Goal: Task Accomplishment & Management: Manage account settings

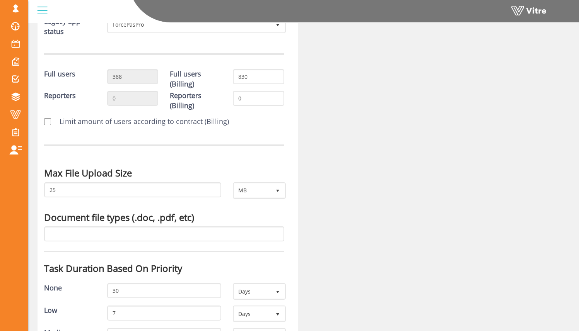
scroll to position [199, 0]
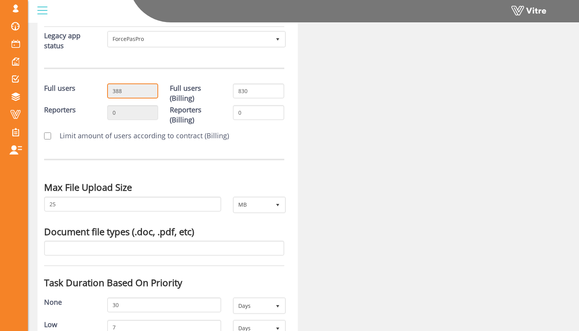
click at [138, 94] on input "388" at bounding box center [132, 91] width 51 height 15
drag, startPoint x: 121, startPoint y: 92, endPoint x: 107, endPoint y: 92, distance: 13.9
click at [107, 92] on input "388" at bounding box center [132, 91] width 51 height 15
click at [94, 87] on div "Full users" at bounding box center [69, 90] width 63 height 12
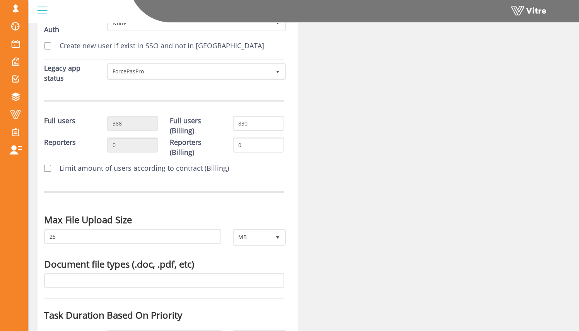
scroll to position [0, 0]
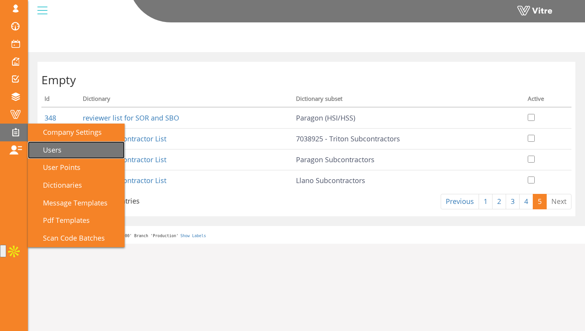
click at [46, 148] on span "Users" at bounding box center [48, 149] width 28 height 9
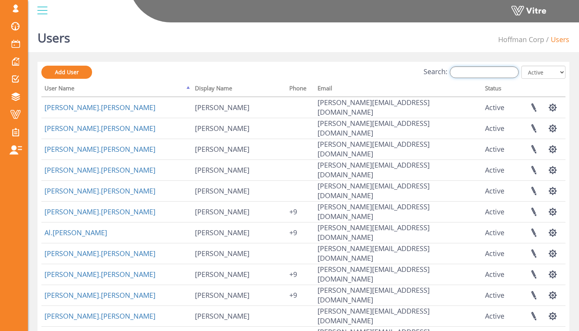
click at [499, 75] on input "Search:" at bounding box center [484, 73] width 69 height 12
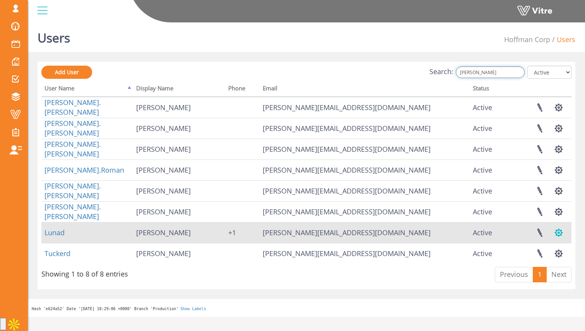
type input "david"
click at [556, 230] on button "button" at bounding box center [558, 233] width 19 height 20
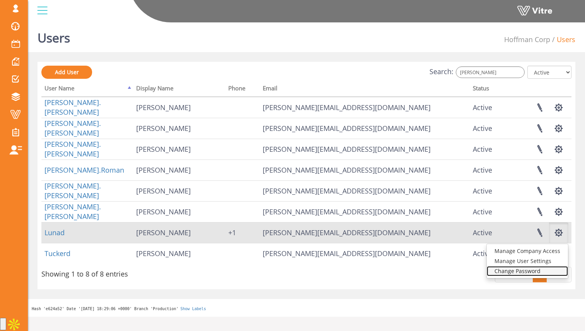
click at [545, 266] on link "Change Password" at bounding box center [527, 271] width 81 height 10
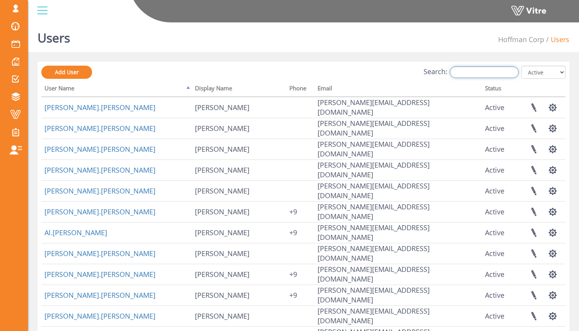
click at [484, 70] on input "Search:" at bounding box center [484, 73] width 69 height 12
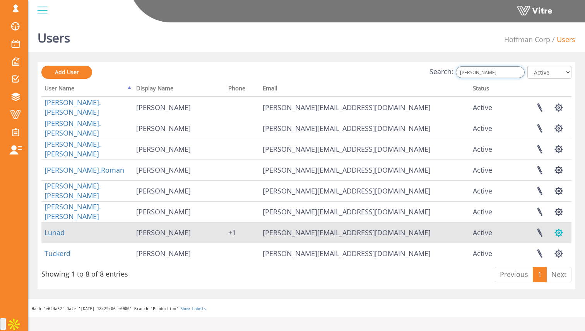
type input "david"
click at [556, 232] on button "button" at bounding box center [558, 233] width 19 height 20
click at [542, 258] on link "Manage User Settings" at bounding box center [527, 261] width 81 height 10
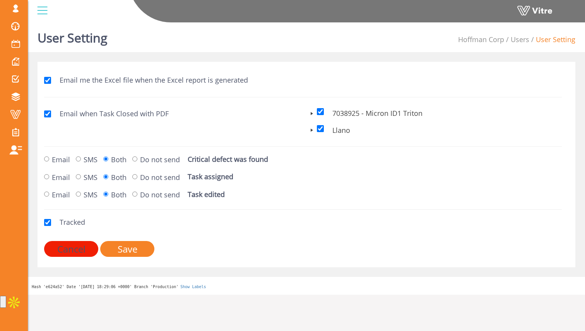
click at [310, 111] on span at bounding box center [312, 114] width 6 height 6
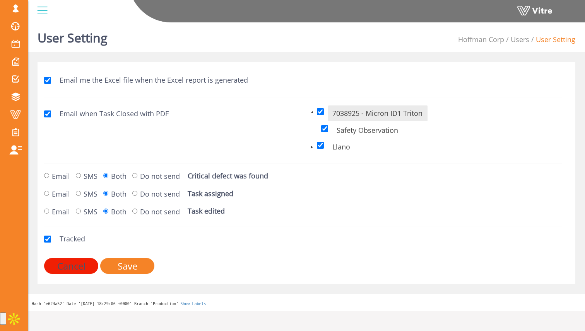
click at [310, 111] on span at bounding box center [312, 112] width 6 height 6
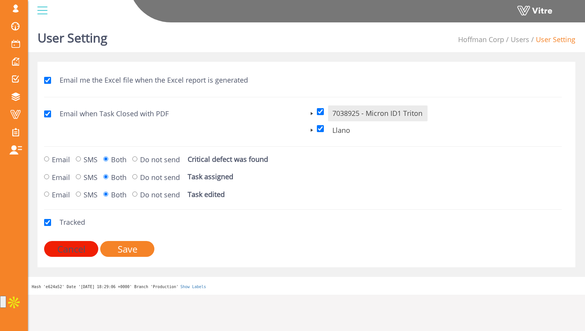
click at [312, 130] on span at bounding box center [312, 130] width 6 height 6
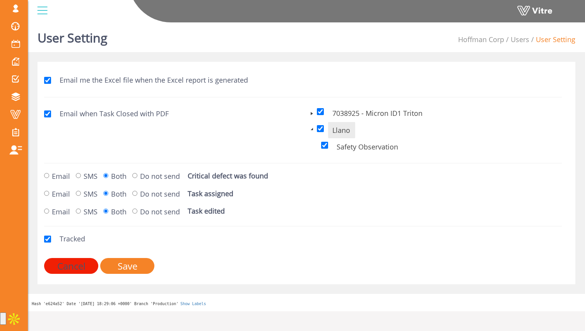
click at [312, 130] on span at bounding box center [312, 129] width 6 height 6
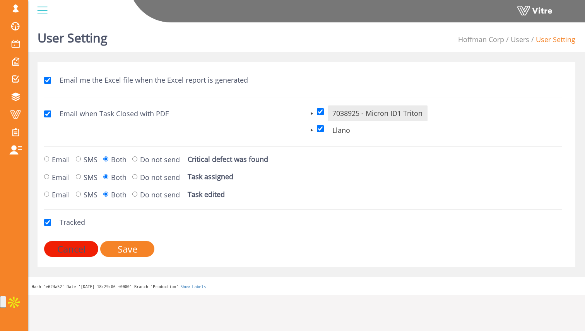
click at [311, 113] on span at bounding box center [312, 114] width 6 height 6
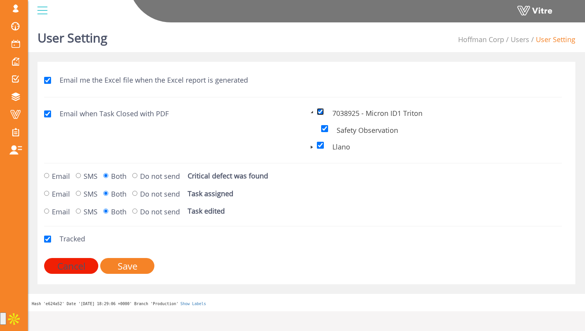
click at [319, 112] on input "checkbox" at bounding box center [320, 111] width 7 height 7
checkbox input "false"
click at [311, 113] on span at bounding box center [312, 112] width 6 height 6
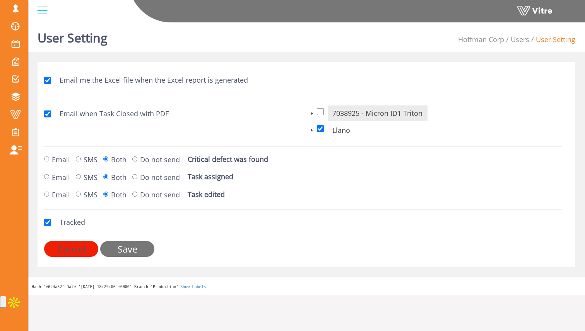
click at [135, 249] on input "Save" at bounding box center [127, 249] width 54 height 16
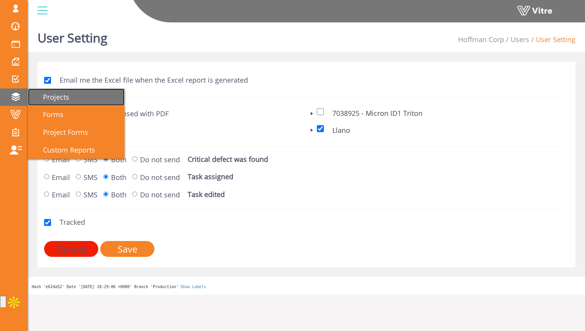
click at [44, 94] on span "Projects" at bounding box center [52, 96] width 36 height 9
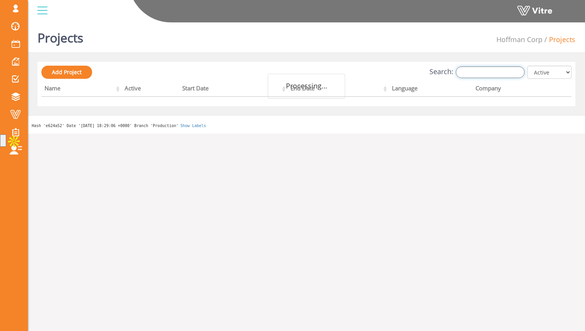
click at [493, 78] on input "Search:" at bounding box center [490, 73] width 69 height 12
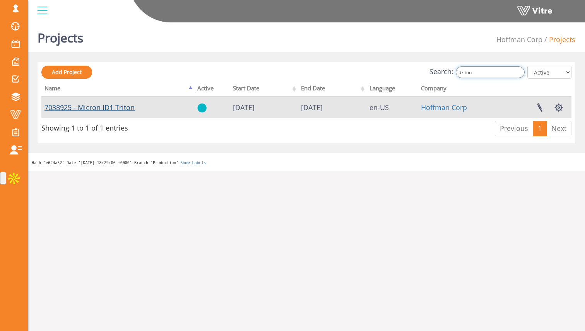
type input "triton"
click at [127, 108] on link "7038925 - Micron ID1 Triton" at bounding box center [89, 107] width 90 height 9
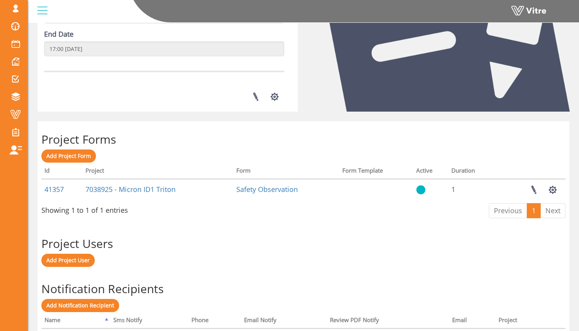
scroll to position [209, 0]
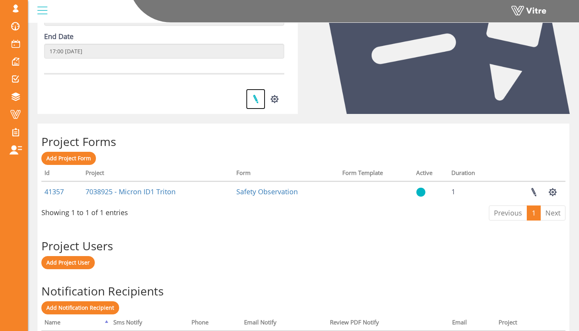
click at [258, 97] on link at bounding box center [255, 99] width 19 height 20
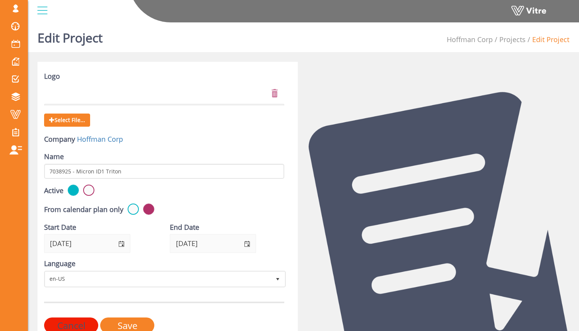
scroll to position [39, 0]
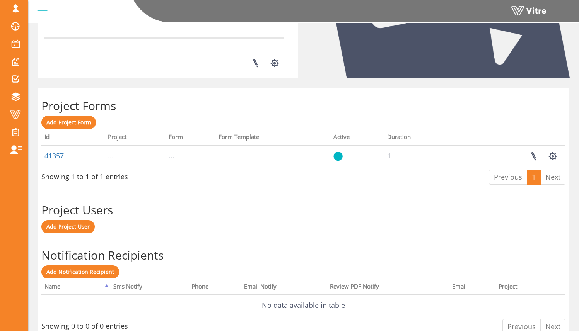
scroll to position [282, 0]
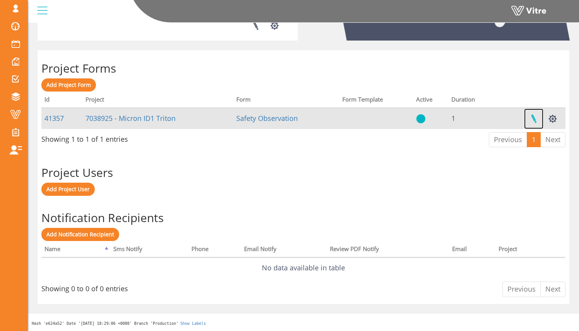
click at [530, 118] on link at bounding box center [533, 119] width 19 height 20
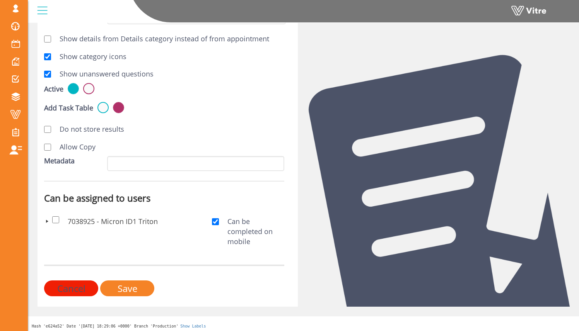
scroll to position [303, 0]
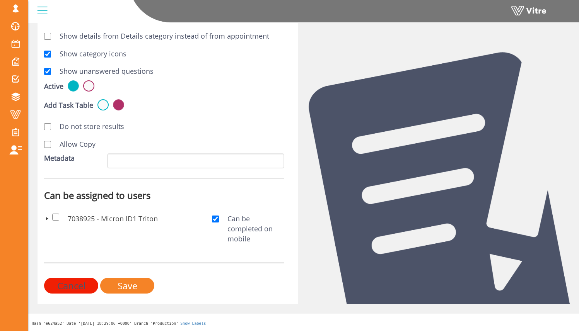
click at [44, 219] on span at bounding box center [47, 219] width 6 height 6
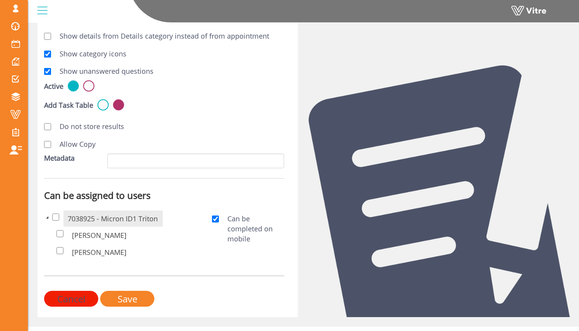
click at [46, 219] on span at bounding box center [47, 218] width 6 height 6
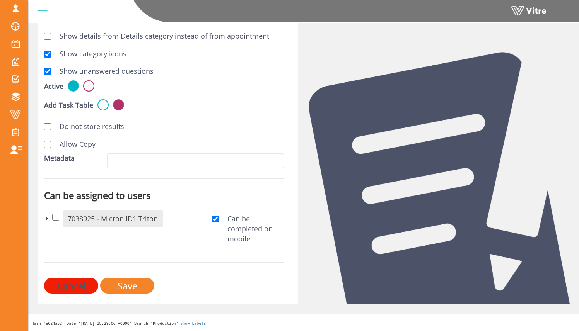
click at [84, 285] on input "Cancel" at bounding box center [71, 286] width 54 height 16
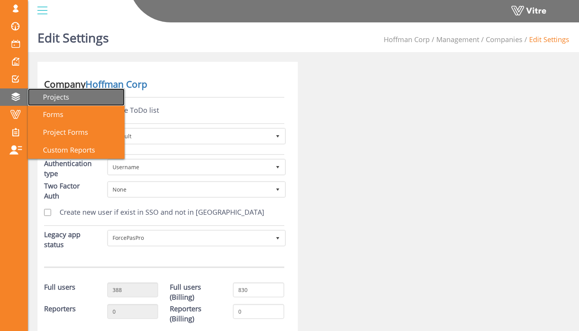
click at [41, 100] on span "Projects" at bounding box center [52, 96] width 36 height 9
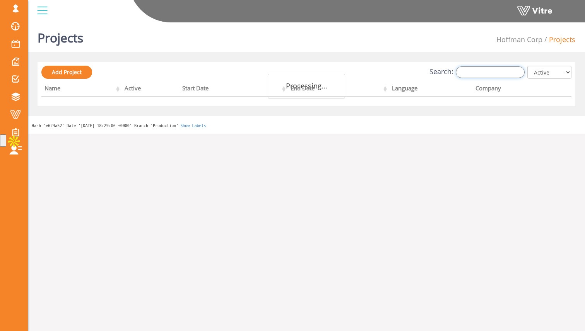
click at [510, 70] on input "Search:" at bounding box center [490, 73] width 69 height 12
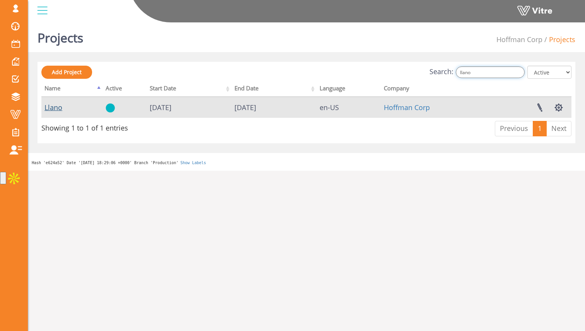
type input "llano"
click at [57, 107] on link "Llano" at bounding box center [53, 107] width 18 height 9
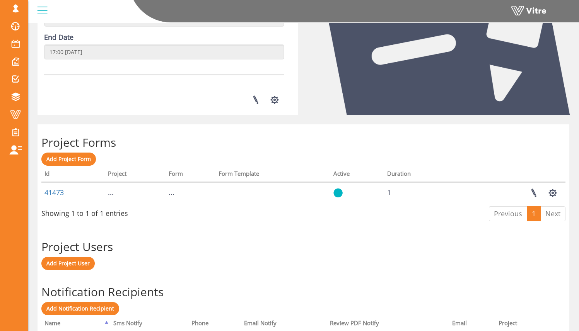
scroll to position [282, 0]
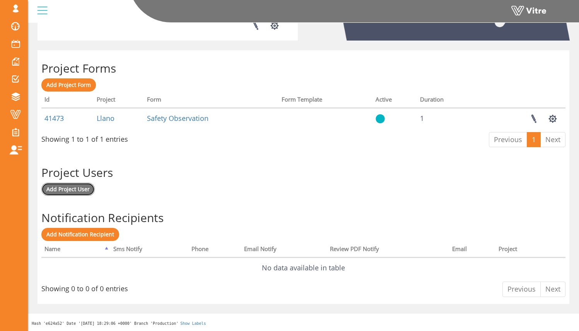
click at [85, 189] on span "Add Project User" at bounding box center [67, 189] width 43 height 7
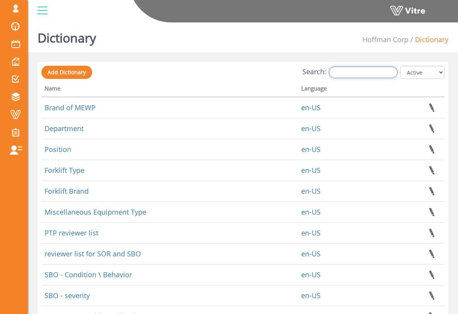
click at [352, 76] on input "Search:" at bounding box center [362, 73] width 69 height 12
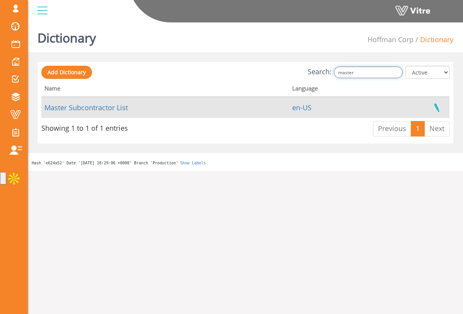
type input "master"
click at [433, 105] on link at bounding box center [436, 107] width 19 height 20
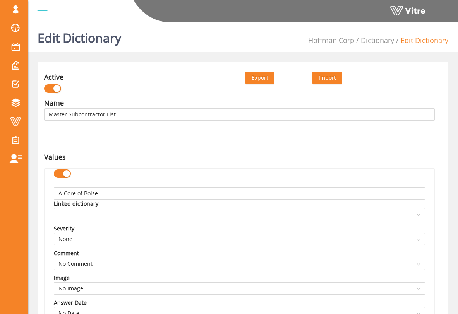
type input "Master Subcontractor List"
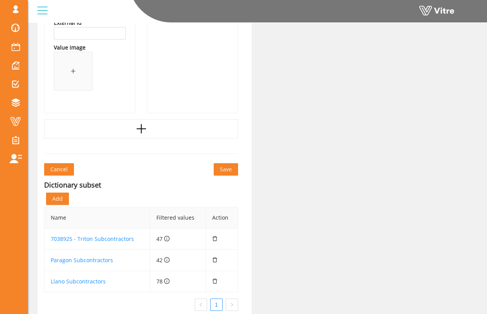
scroll to position [43510, 0]
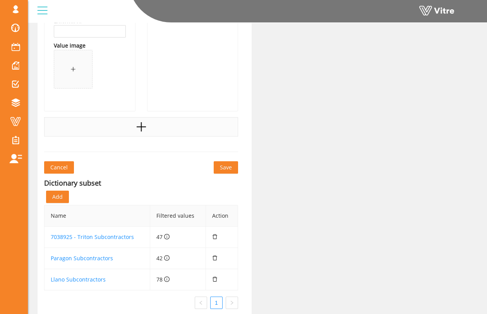
click at [139, 125] on icon "plus" at bounding box center [141, 127] width 12 height 12
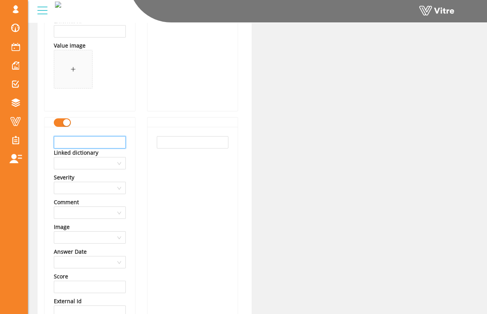
click at [117, 142] on input "text" at bounding box center [90, 142] width 72 height 12
type input "Alpha Firecaulking"
click at [155, 141] on div at bounding box center [192, 259] width 90 height 265
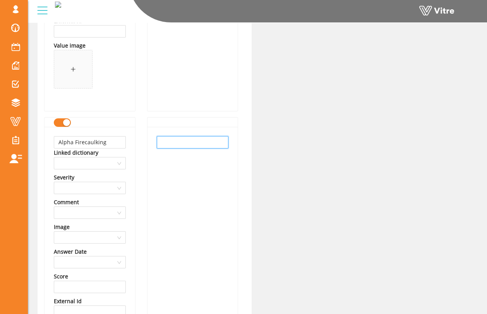
click at [163, 141] on input "text" at bounding box center [193, 142] width 72 height 12
paste input "Alpha Firecaulking"
type input "Alpha Firecaulking"
click at [172, 154] on div "Alpha Firecaulking" at bounding box center [192, 259] width 90 height 265
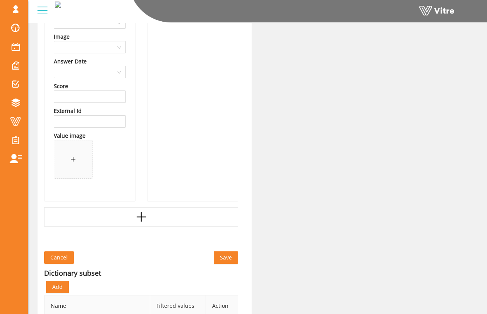
scroll to position [43701, 0]
click at [162, 213] on div at bounding box center [141, 216] width 194 height 19
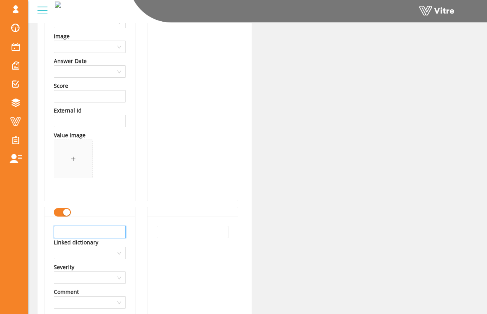
click at [120, 228] on input "text" at bounding box center [90, 232] width 72 height 12
drag, startPoint x: 118, startPoint y: 232, endPoint x: 50, endPoint y: 232, distance: 67.7
type input "Argus Contracting"
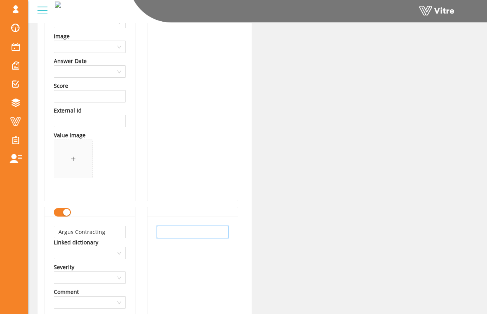
click at [179, 230] on input "text" at bounding box center [193, 232] width 72 height 12
paste input "Argus Contracting"
type input "Argus Contracting"
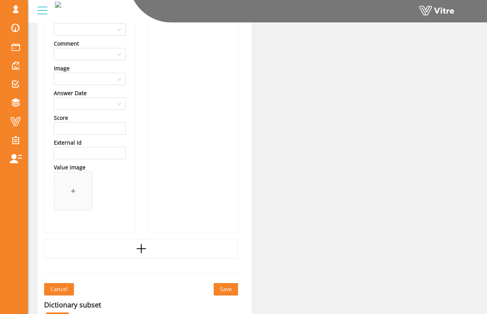
scroll to position [43953, 0]
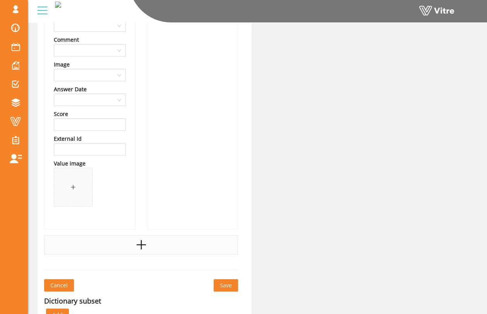
click at [194, 244] on div at bounding box center [141, 244] width 194 height 19
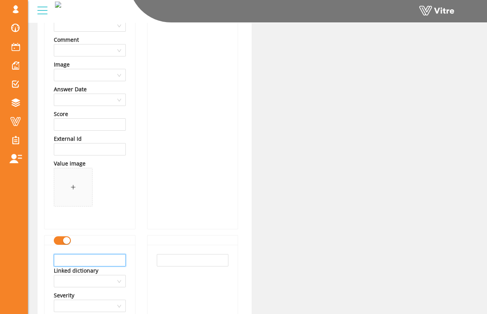
click at [114, 263] on input "text" at bounding box center [90, 260] width 72 height 12
drag, startPoint x: 108, startPoint y: 263, endPoint x: 67, endPoint y: 263, distance: 40.6
click at [67, 263] on input "Brightview" at bounding box center [90, 260] width 72 height 12
type input "Brightview"
click at [195, 258] on input "text" at bounding box center [193, 260] width 72 height 12
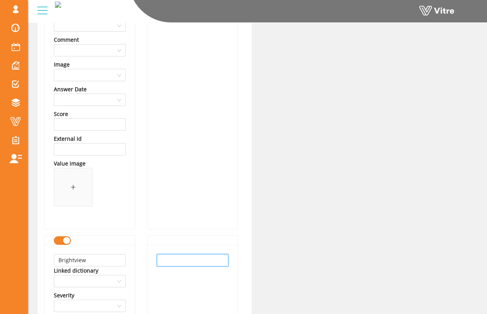
paste input "Brightview"
type input "Brightview"
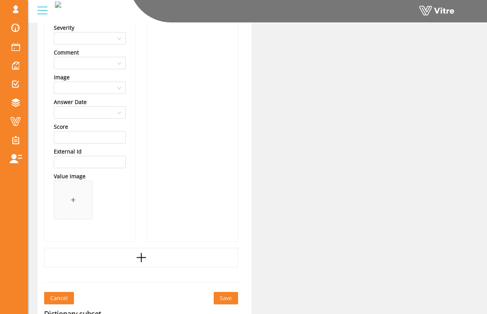
scroll to position [44245, 0]
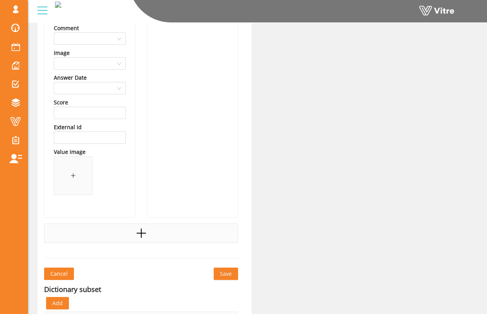
click at [218, 232] on div at bounding box center [141, 233] width 194 height 19
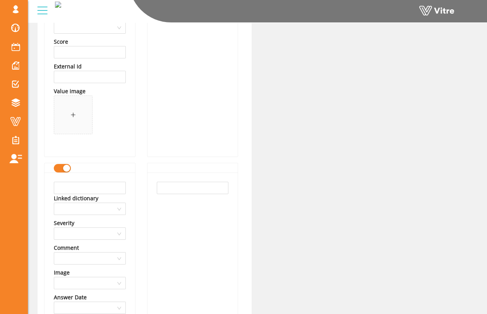
scroll to position [44315, 0]
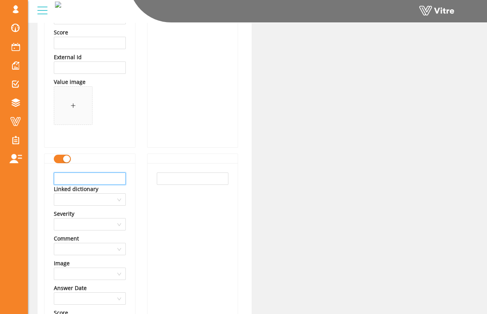
click at [120, 182] on input "text" at bounding box center [90, 178] width 72 height 12
type input "Cherry Coatings"
click at [158, 178] on input "text" at bounding box center [193, 178] width 72 height 12
paste input "Cherry Coatings"
type input "Cherry Coatings"
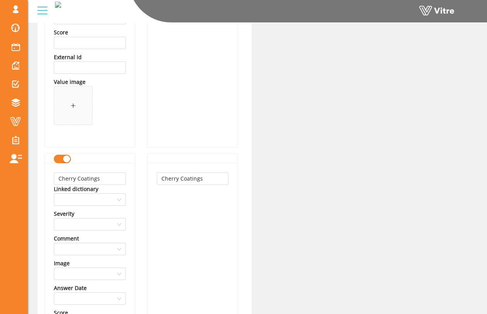
click at [148, 198] on div "Cherry Coatings" at bounding box center [192, 295] width 90 height 265
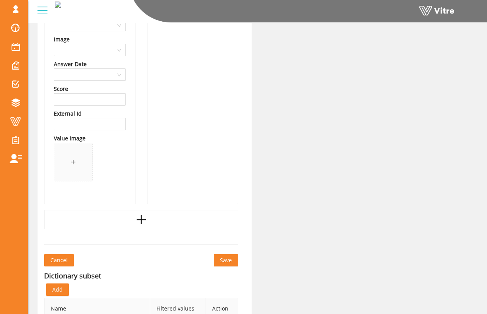
scroll to position [44549, 0]
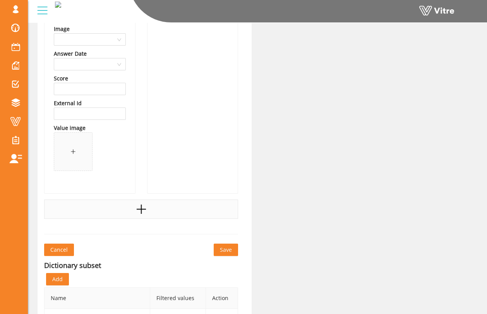
click at [147, 202] on div at bounding box center [141, 209] width 194 height 19
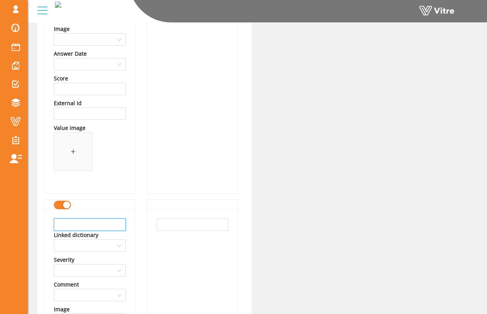
click at [109, 222] on input "text" at bounding box center [90, 225] width 72 height 12
type input "Delta Diversified"
click at [164, 225] on input "text" at bounding box center [193, 225] width 72 height 12
paste input "Delta Diversified"
type input "Delta Diversified"
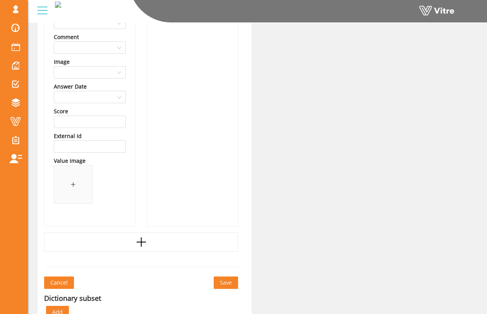
scroll to position [44811, 0]
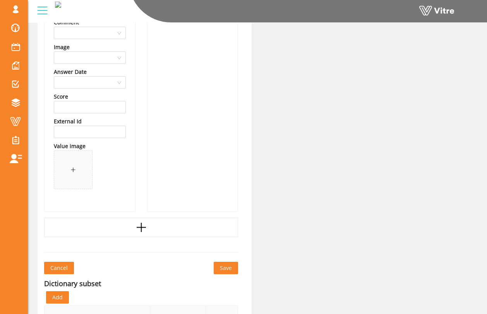
click at [144, 229] on icon "plus" at bounding box center [141, 228] width 12 height 12
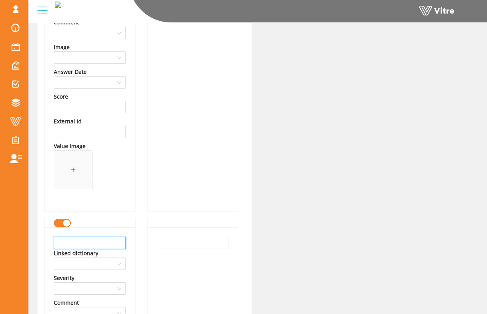
click at [120, 241] on input "text" at bounding box center [90, 243] width 72 height 12
type input "DP Electric"
click at [181, 246] on input "text" at bounding box center [193, 243] width 72 height 12
click at [123, 244] on input "DP Electric" at bounding box center [90, 243] width 72 height 12
click at [168, 244] on input "text" at bounding box center [193, 243] width 72 height 12
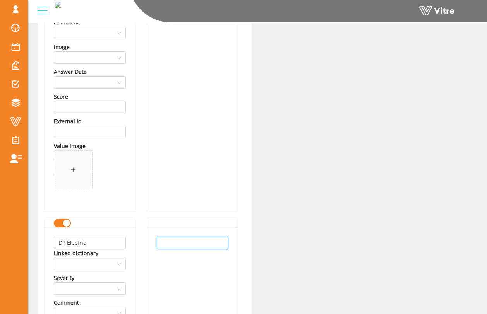
paste input "DP Electric"
type input "DP Electric"
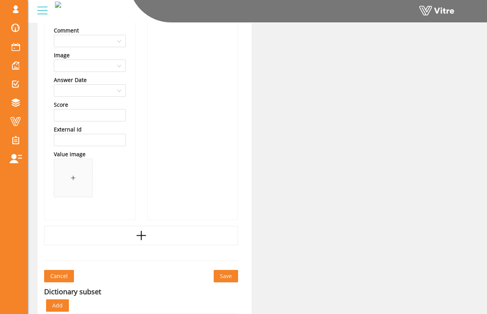
scroll to position [45094, 0]
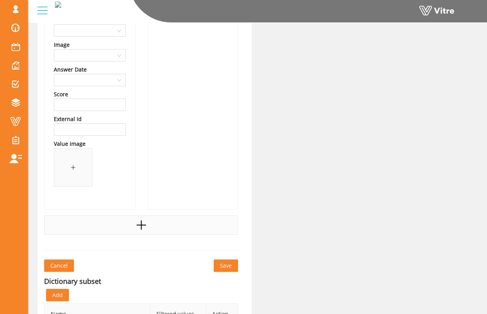
click at [150, 229] on div at bounding box center [141, 224] width 194 height 19
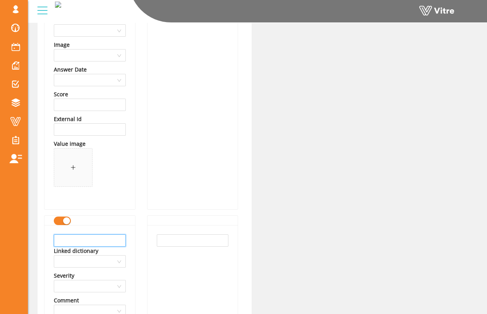
click at [113, 237] on input "text" at bounding box center [90, 240] width 72 height 12
type input "Eastern Ceiling"
click at [166, 242] on input "text" at bounding box center [193, 240] width 72 height 12
paste input "Eastern Ceiling"
type input "Eastern Ceiling"
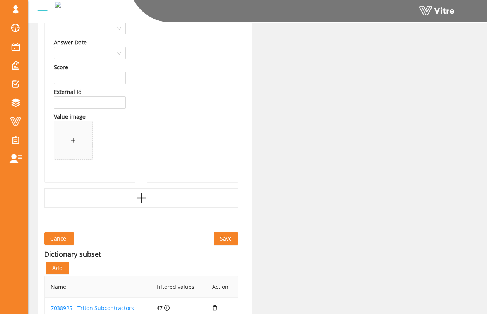
scroll to position [45406, 0]
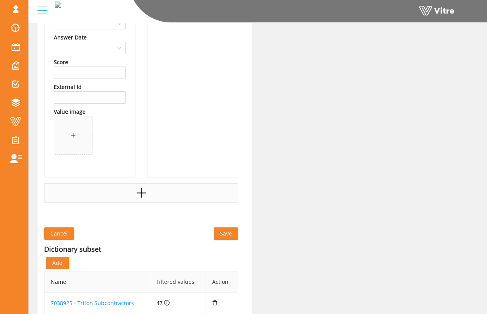
click at [149, 186] on div at bounding box center [141, 192] width 194 height 19
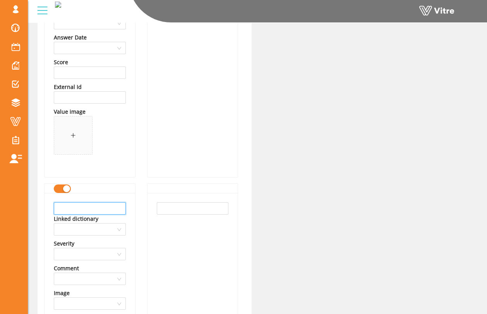
click at [123, 208] on input "text" at bounding box center [90, 208] width 72 height 12
type input "Envision"
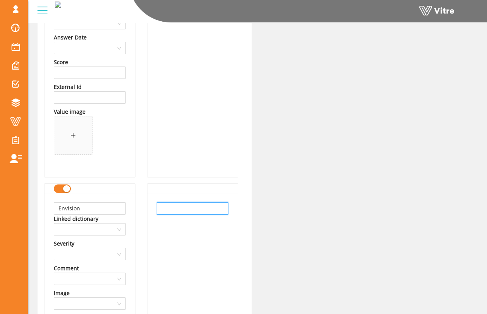
click at [184, 214] on input "text" at bounding box center [193, 208] width 72 height 12
paste input "Envision"
type input "Envision"
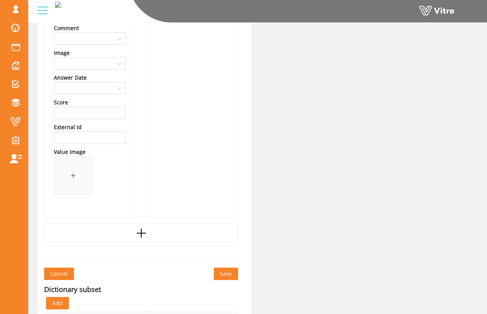
scroll to position [45669, 0]
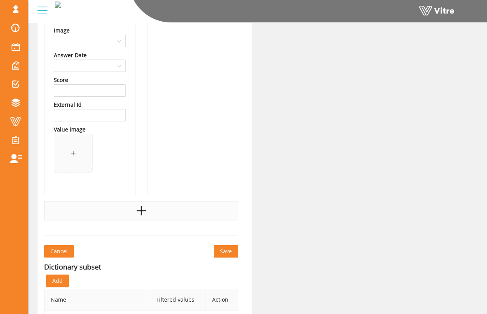
click at [137, 218] on div at bounding box center [141, 210] width 194 height 19
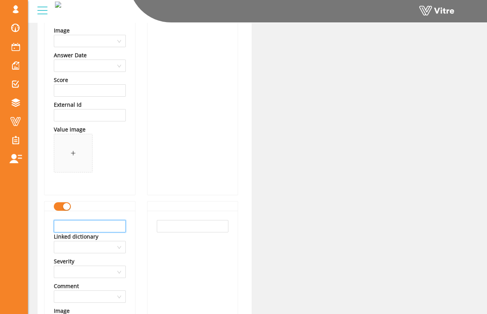
click at [102, 224] on input "text" at bounding box center [90, 226] width 72 height 12
type input "Envirosep"
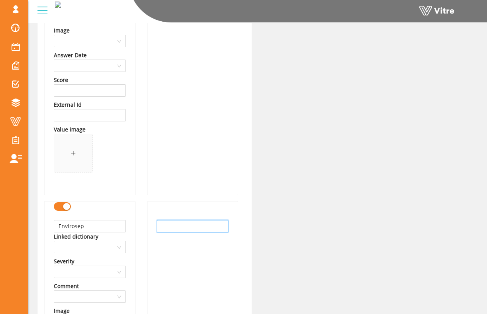
click at [162, 229] on input "text" at bounding box center [193, 226] width 72 height 12
paste input "Envirosep"
type input "Envirosep"
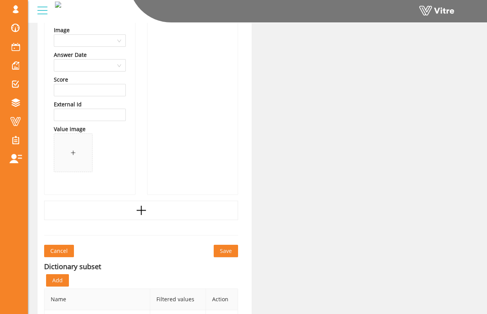
scroll to position [45958, 0]
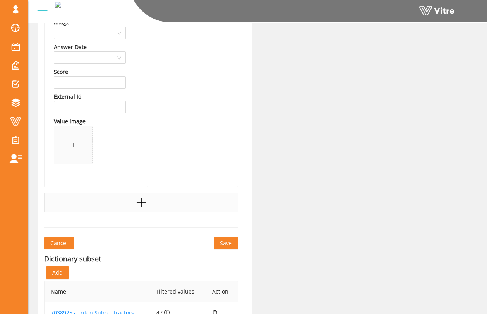
click at [147, 198] on div at bounding box center [141, 202] width 194 height 19
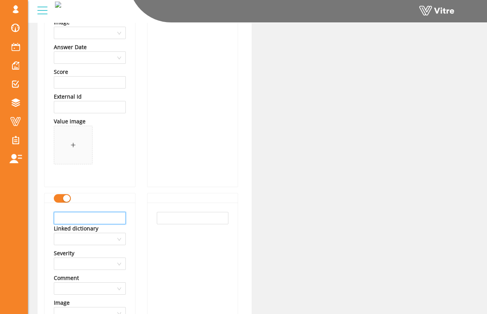
click at [113, 216] on input "text" at bounding box center [90, 218] width 72 height 12
type input "Global Roofing"
click at [172, 220] on input "text" at bounding box center [193, 218] width 72 height 12
paste input "Global Roofing"
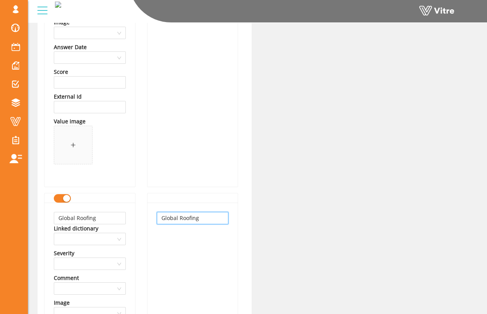
type input "Global Roofing"
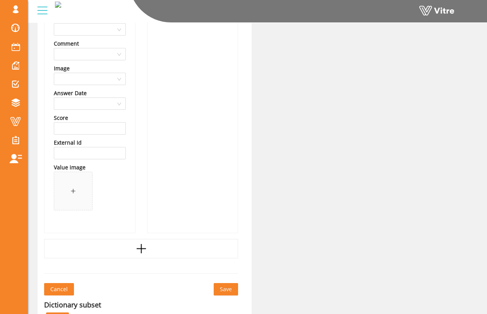
scroll to position [46228, 0]
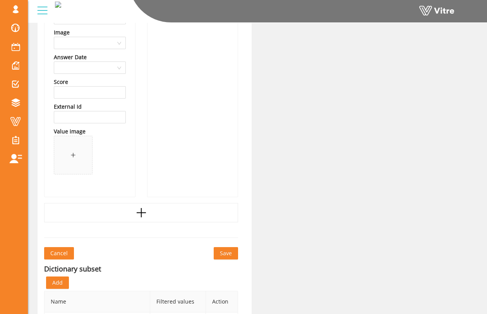
click at [137, 217] on icon "plus" at bounding box center [141, 213] width 12 height 12
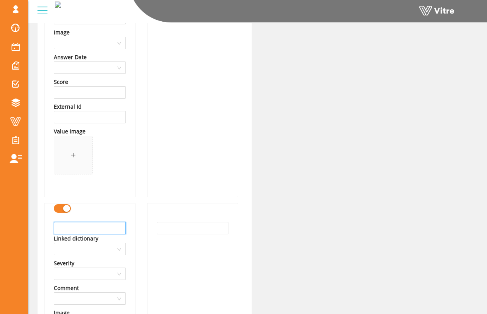
click at [109, 229] on input "text" at bounding box center [90, 228] width 72 height 12
type input "Hermanson Mechanical"
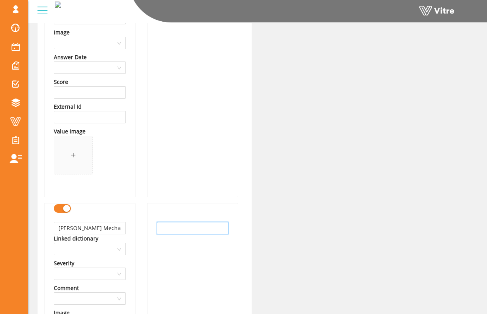
click at [162, 228] on input "text" at bounding box center [193, 228] width 72 height 12
paste input "Hermanson Mechanical"
type input "Hermanson Mechanical"
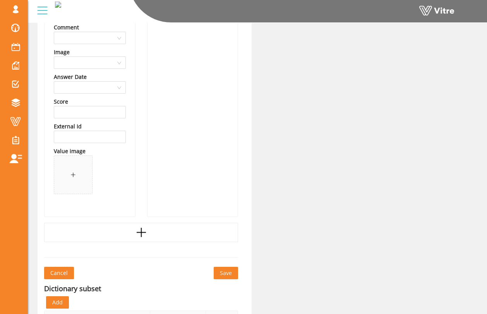
scroll to position [46492, 0]
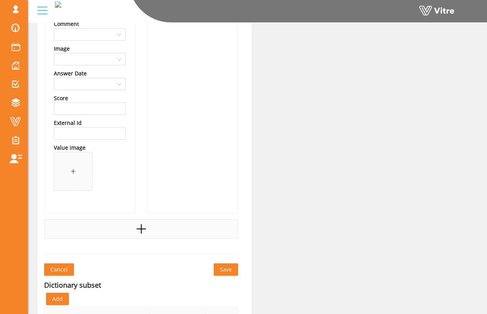
click at [136, 236] on div at bounding box center [141, 228] width 194 height 19
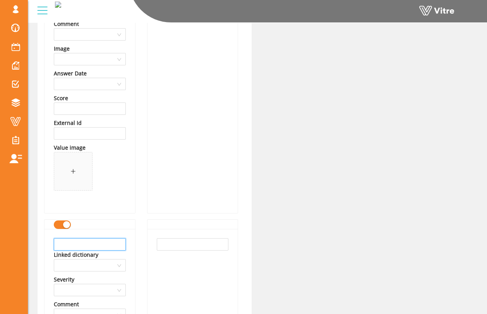
click at [119, 242] on input "text" at bounding box center [90, 244] width 72 height 12
type input "Honeywell"
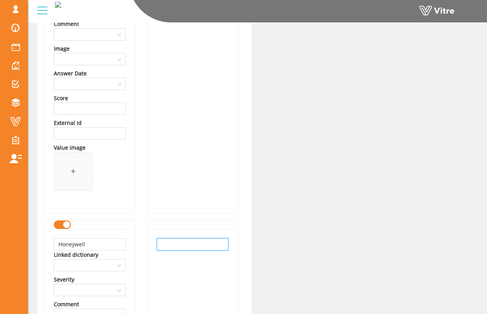
click at [167, 242] on input "text" at bounding box center [193, 244] width 72 height 12
paste input "Honeywell"
type input "Honeywell"
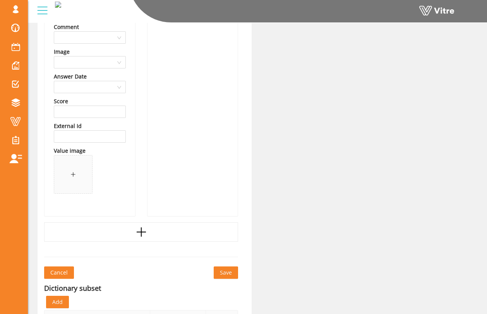
scroll to position [46782, 0]
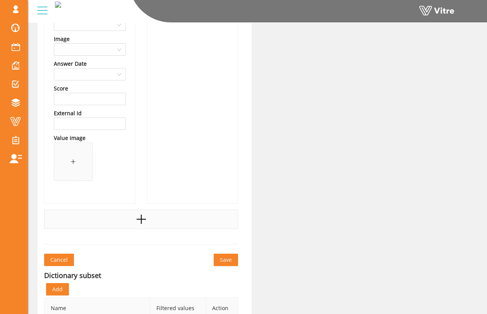
click at [140, 222] on icon "plus" at bounding box center [141, 219] width 12 height 12
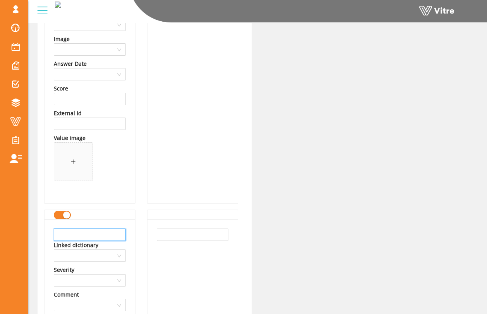
click at [113, 229] on input "text" at bounding box center [90, 235] width 72 height 12
type input "Interstate Partitions"
click at [165, 236] on input "text" at bounding box center [193, 235] width 72 height 12
click at [121, 237] on input "Interstate Partitions" at bounding box center [90, 235] width 72 height 12
click at [169, 234] on input "text" at bounding box center [193, 235] width 72 height 12
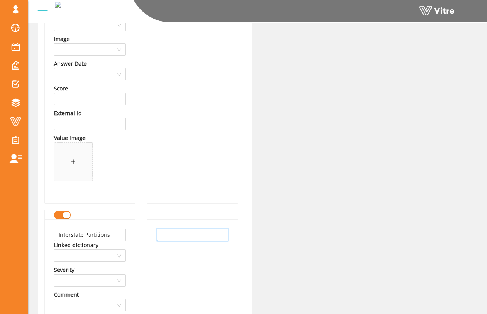
paste input "Interstate Partitions"
type input "Interstate Partitions"
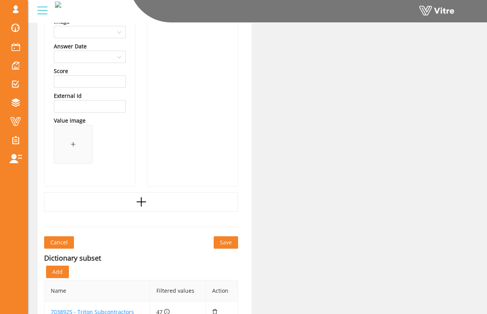
scroll to position [47086, 0]
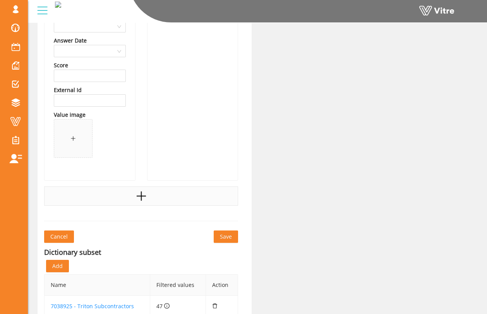
click at [184, 198] on div at bounding box center [141, 195] width 194 height 19
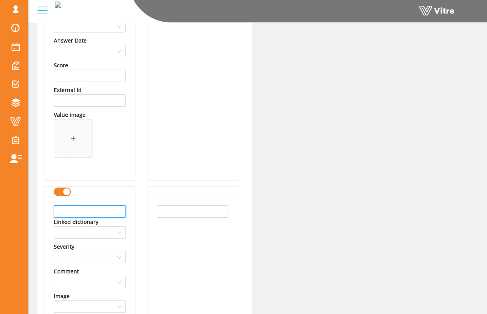
click at [113, 208] on input "text" at bounding box center [90, 211] width 72 height 12
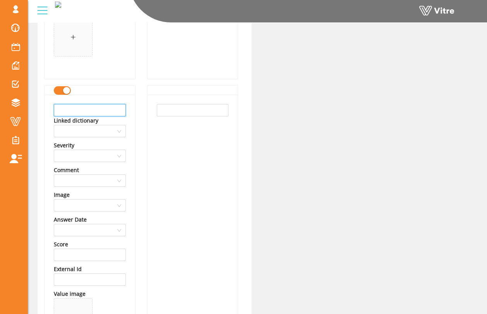
scroll to position [47203, 0]
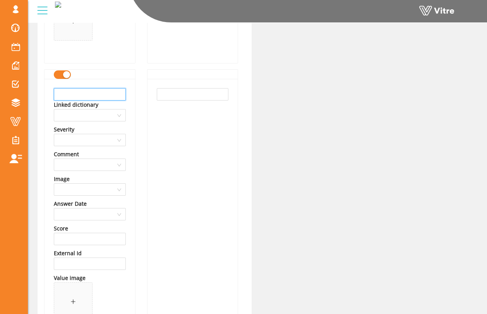
click at [116, 93] on input "text" at bounding box center [90, 94] width 72 height 12
type input "KB Link"
click at [167, 90] on input "text" at bounding box center [193, 94] width 72 height 12
paste input "KB Link"
type input "KB Link"
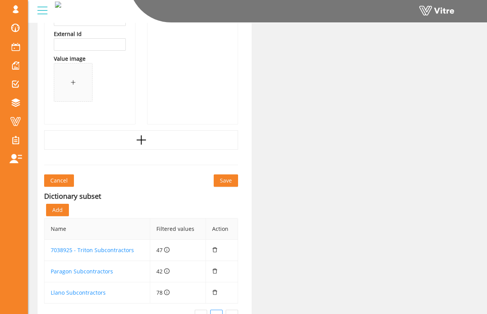
scroll to position [47473, 0]
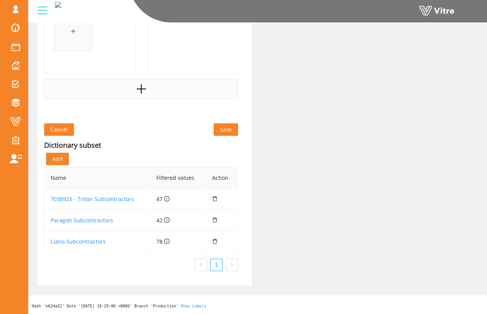
click at [144, 93] on icon "plus" at bounding box center [141, 89] width 12 height 12
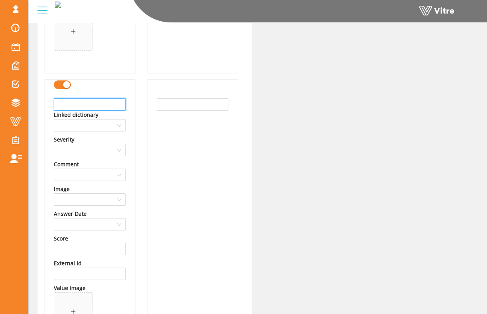
click at [114, 109] on input "text" at bounding box center [90, 104] width 72 height 12
type input "Laforce Doors"
click at [164, 107] on input "text" at bounding box center [193, 104] width 72 height 12
paste input "Laforce Doors"
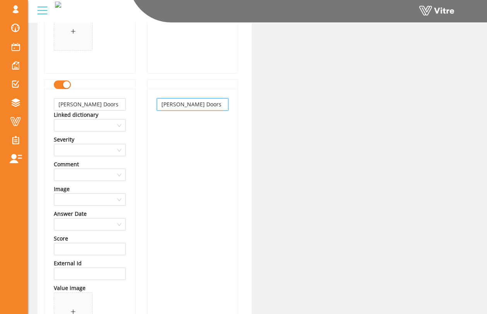
type input "Laforce Doors"
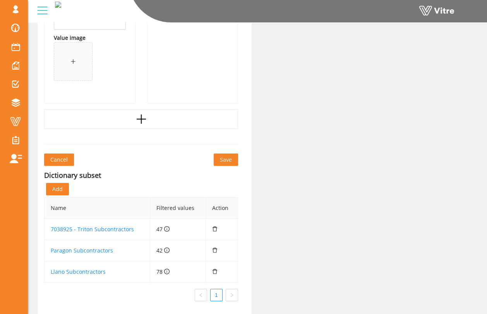
scroll to position [47753, 0]
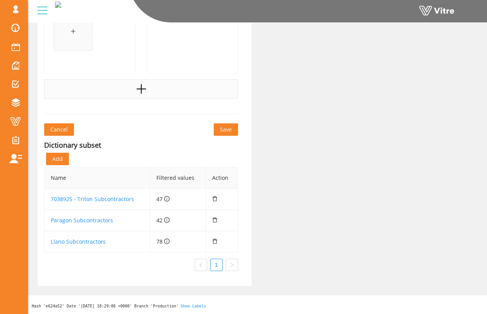
click at [139, 97] on div at bounding box center [141, 88] width 194 height 19
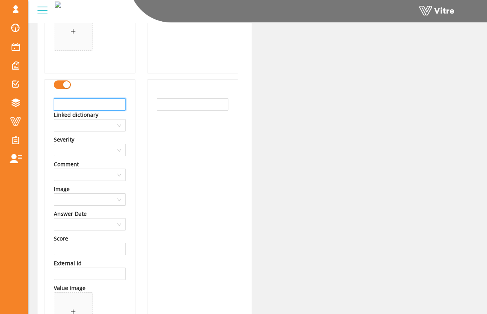
click at [115, 111] on input "text" at bounding box center [90, 104] width 72 height 12
type input "M"
type input "OGD Overhead Doors"
click at [171, 105] on input "text" at bounding box center [193, 104] width 72 height 12
paste input "OGD Overhead Doors"
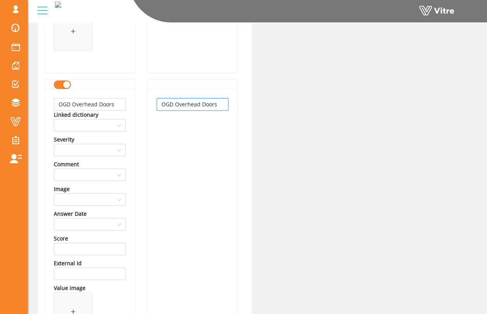
type input "OGD Overhead Doors"
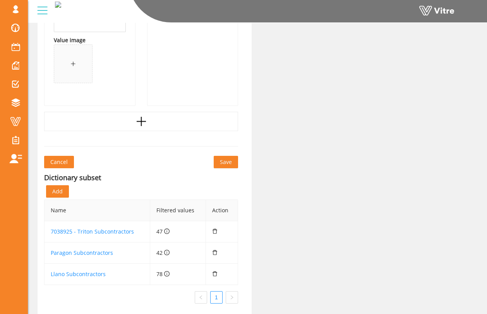
scroll to position [48012, 0]
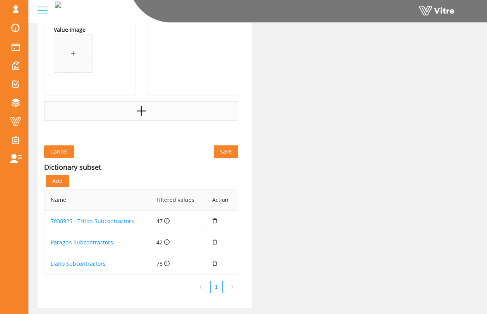
click at [137, 119] on div at bounding box center [141, 110] width 194 height 19
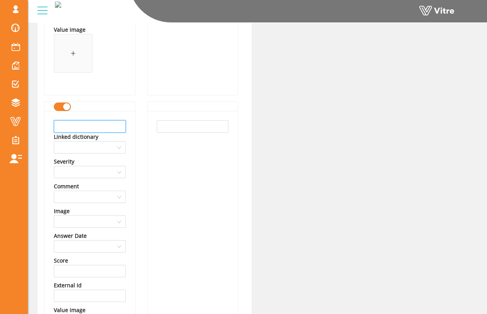
click at [108, 130] on input "text" at bounding box center [90, 126] width 72 height 12
type input "Optimum"
click at [169, 125] on input "text" at bounding box center [193, 126] width 72 height 12
paste input "Optimum"
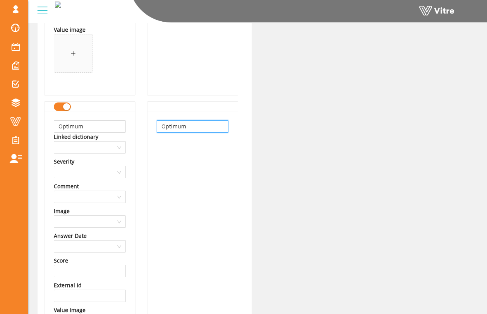
type input "Optimum"
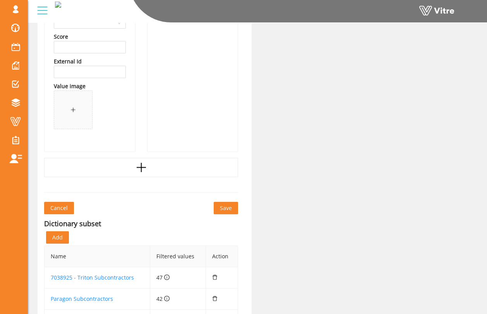
scroll to position [48250, 0]
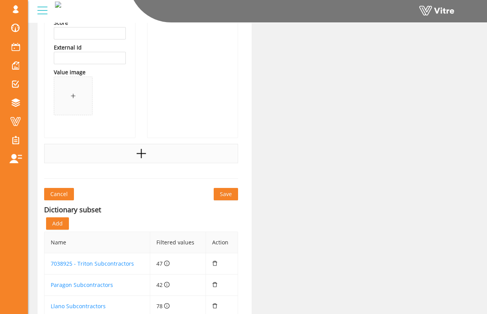
click at [140, 147] on div at bounding box center [141, 153] width 194 height 19
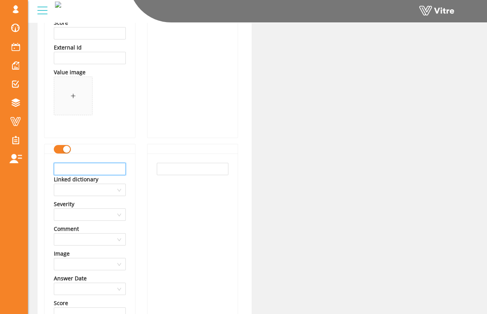
click at [103, 164] on input "text" at bounding box center [90, 169] width 72 height 12
type input "OSS Layout"
click at [166, 172] on input "text" at bounding box center [193, 169] width 72 height 12
paste input "OSS Layout"
type input "OSS Layout"
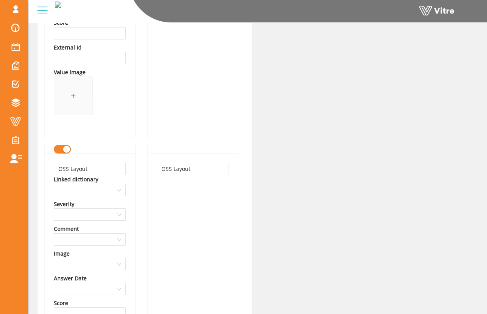
click at [126, 182] on div "OSS Layout Linked dictionary Severity Comment Image Answer Date Score External …" at bounding box center [89, 286] width 90 height 265
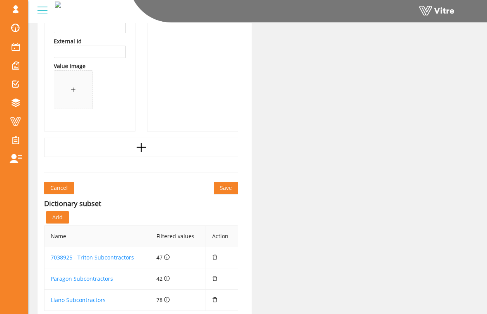
scroll to position [48540, 0]
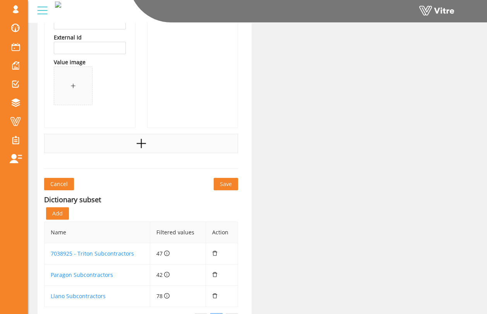
click at [137, 152] on div at bounding box center [141, 143] width 194 height 19
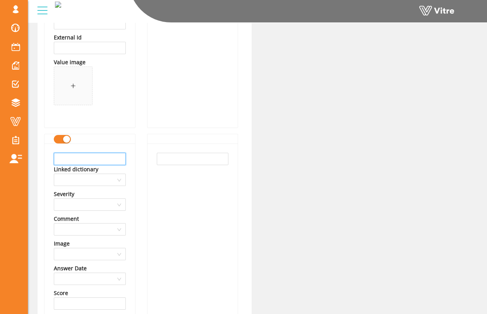
click at [110, 163] on input "text" at bounding box center [90, 159] width 72 height 12
type input "Otis Elevator"
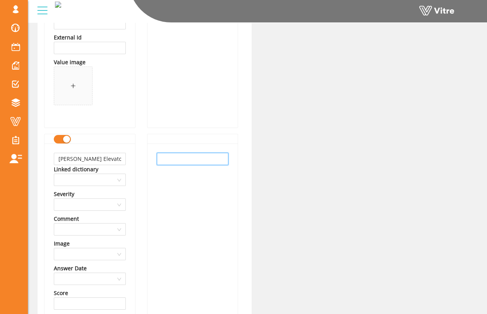
click at [160, 159] on input "text" at bounding box center [193, 159] width 72 height 12
paste input "Otis Elevator"
type input "Otis Elevator"
click at [133, 162] on div "Otis Elevator Linked dictionary Severity Comment Image Answer Date Score Extern…" at bounding box center [89, 275] width 90 height 265
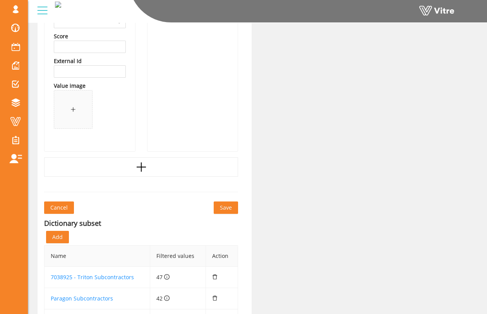
scroll to position [48822, 0]
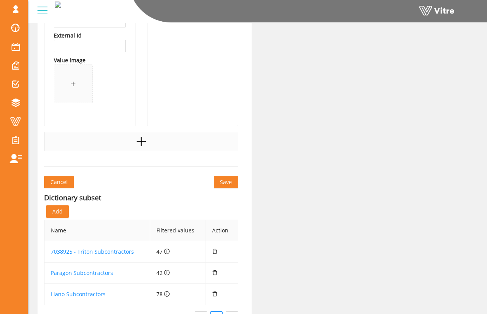
click at [139, 145] on icon "plus" at bounding box center [141, 142] width 12 height 12
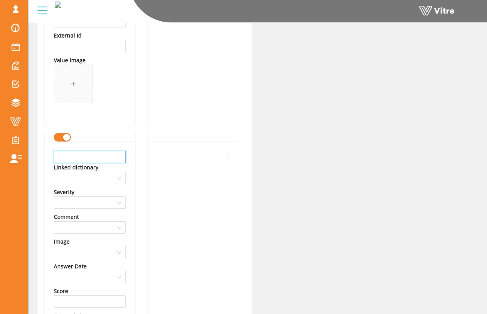
click at [111, 155] on input "text" at bounding box center [90, 157] width 72 height 12
type input "PCI Insulators"
click at [171, 152] on input "text" at bounding box center [193, 157] width 72 height 12
paste input "PCI Insulators"
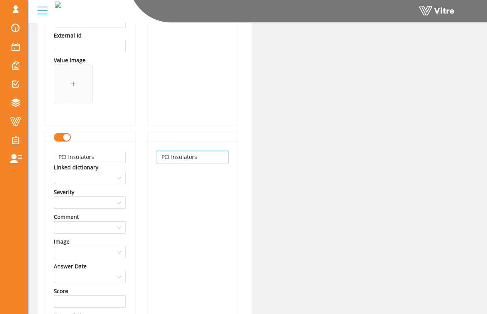
type input "PCI Insulators"
click at [133, 163] on div "PCI Insulators Linked dictionary Severity Comment Image Answer Date Score Exter…" at bounding box center [89, 274] width 90 height 265
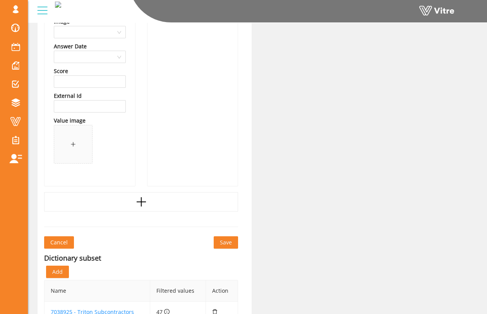
scroll to position [49053, 0]
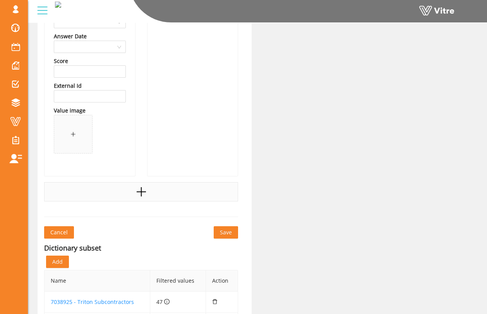
click at [141, 188] on icon "plus" at bounding box center [140, 191] width 1 height 9
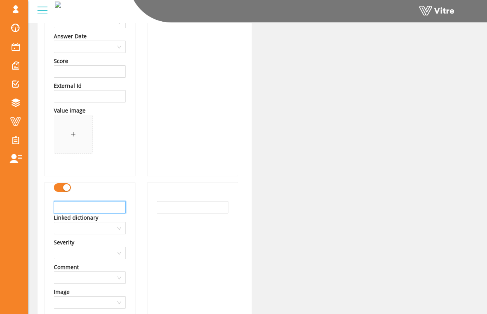
click at [123, 206] on input "text" at bounding box center [90, 207] width 72 height 12
click at [121, 208] on input "Questmark Floorin" at bounding box center [90, 207] width 72 height 12
type input "Questmark Flooring"
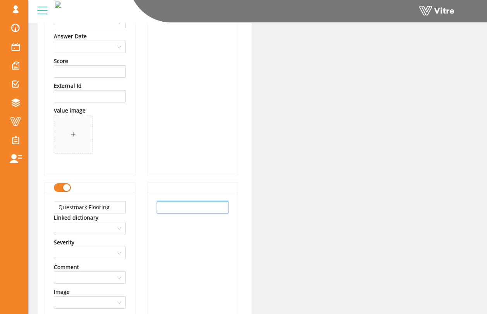
click at [168, 203] on input "text" at bounding box center [193, 207] width 72 height 12
paste input "Questmark Flooring"
type input "Questmark Flooring"
click at [147, 218] on div "Questmark Flooring" at bounding box center [192, 319] width 91 height 275
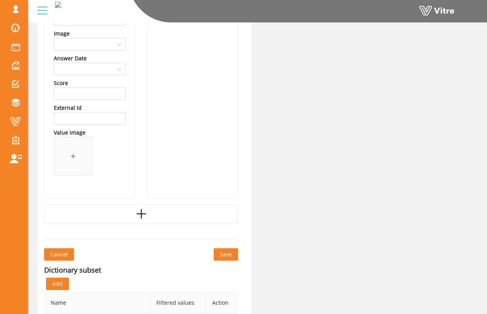
scroll to position [49314, 0]
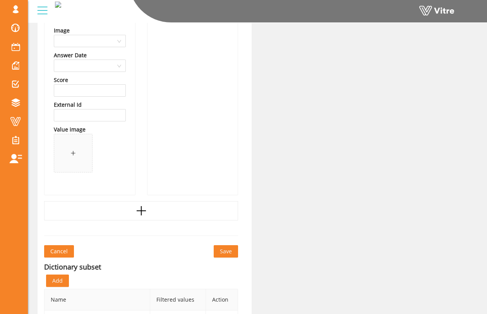
click at [140, 207] on icon "plus" at bounding box center [141, 211] width 12 height 12
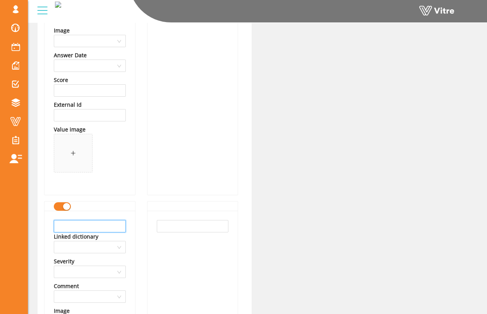
click at [111, 225] on input "text" at bounding box center [90, 226] width 72 height 12
type input "Revolution Steel"
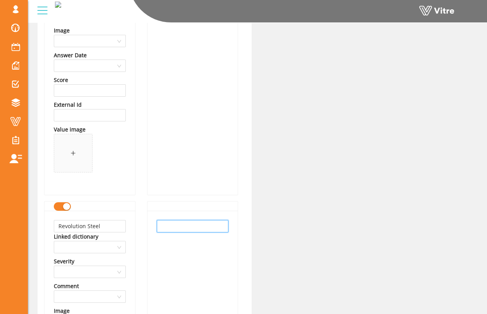
click at [169, 232] on input "text" at bounding box center [193, 226] width 72 height 12
paste input "Revolution Steel"
type input "Revolution Steel"
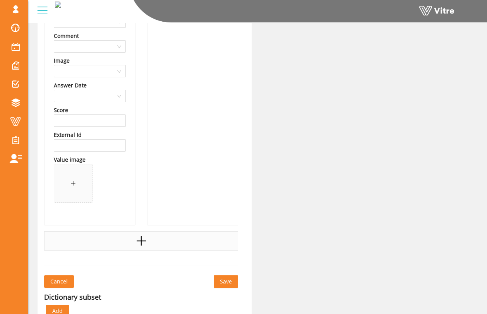
click at [143, 235] on icon "plus" at bounding box center [141, 241] width 12 height 12
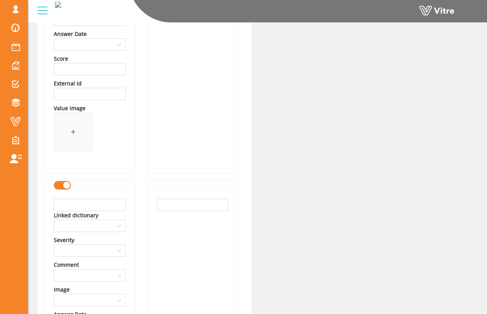
scroll to position [49648, 0]
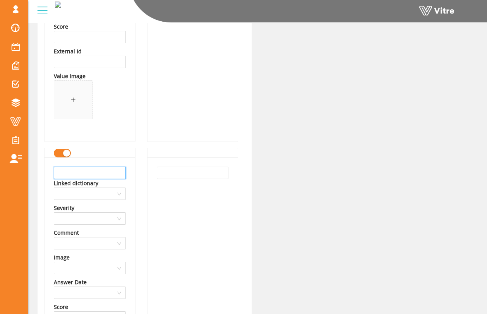
click at [118, 171] on input "text" at bounding box center [90, 173] width 72 height 12
type input "R"
type input "Rummel Construction"
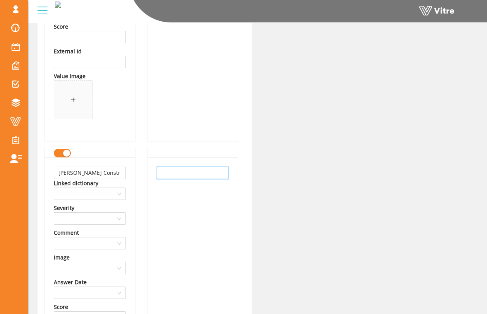
click at [170, 172] on input "text" at bounding box center [193, 173] width 72 height 12
paste input "Rummel Construction"
type input "Rummel Construction"
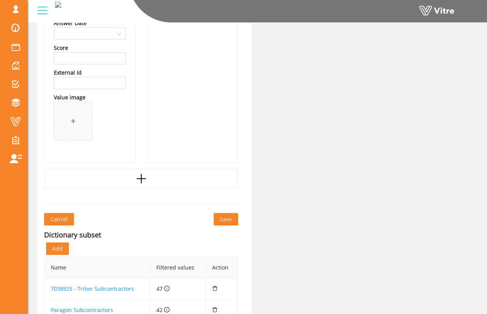
scroll to position [49915, 0]
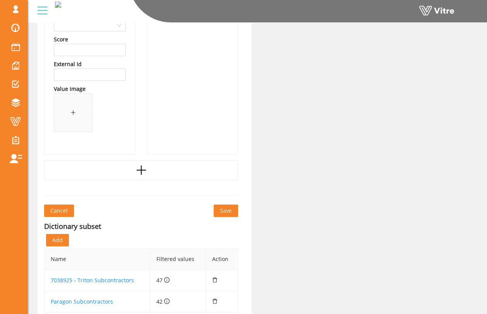
click at [137, 168] on icon "plus" at bounding box center [141, 170] width 12 height 12
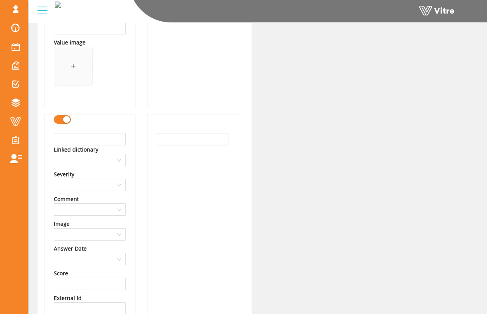
scroll to position [49968, 0]
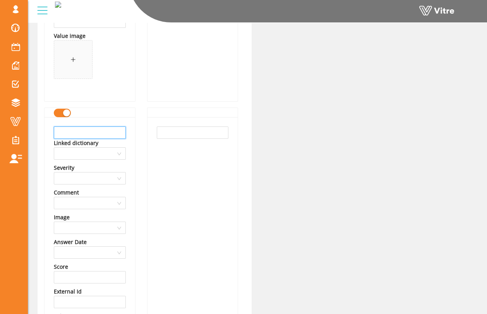
click at [98, 136] on input "text" at bounding box center [90, 132] width 72 height 12
type input "S"
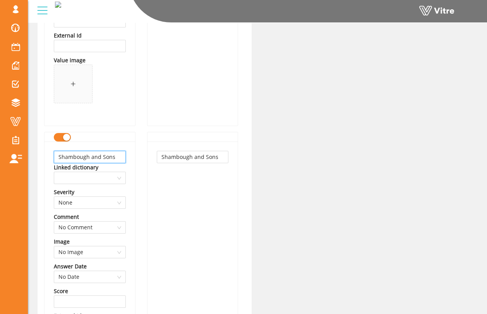
click at [116, 158] on input "Shambough and Sons" at bounding box center [90, 157] width 72 height 12
click at [87, 154] on input "Shambough and Sons" at bounding box center [90, 157] width 72 height 12
type input "Shambaugh and Sons"
click at [190, 159] on input "Shambough and Sons" at bounding box center [193, 157] width 72 height 12
type input "Shambaugh and Sons"
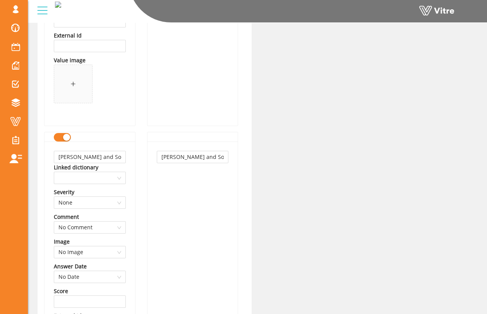
click at [203, 170] on div "Shambaugh and Sons" at bounding box center [192, 274] width 90 height 265
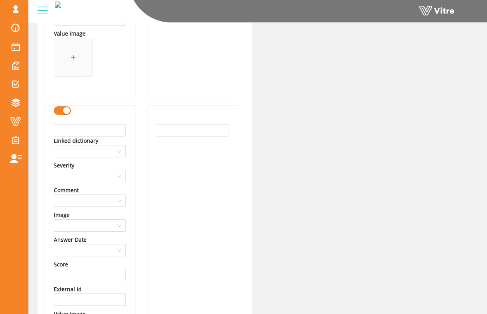
scroll to position [49991, 0]
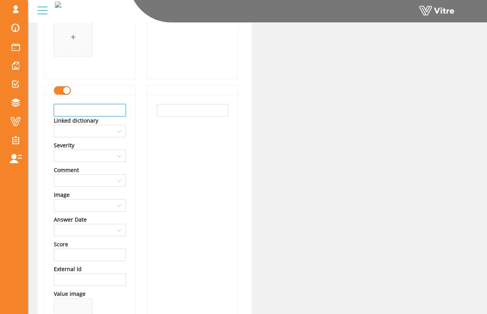
click at [113, 110] on input "text" at bounding box center [90, 110] width 72 height 12
type input "Stonecold"
click at [181, 110] on input "text" at bounding box center [193, 110] width 72 height 12
paste input "Stonecold"
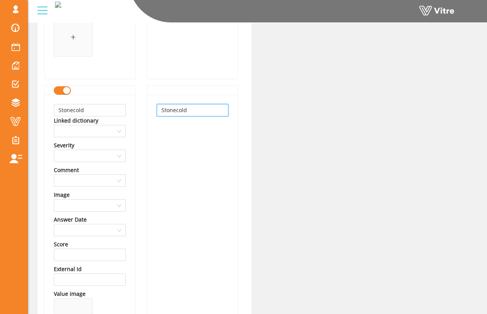
type input "Stonecold"
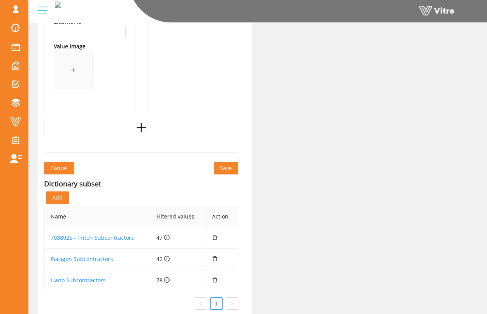
scroll to position [50270, 0]
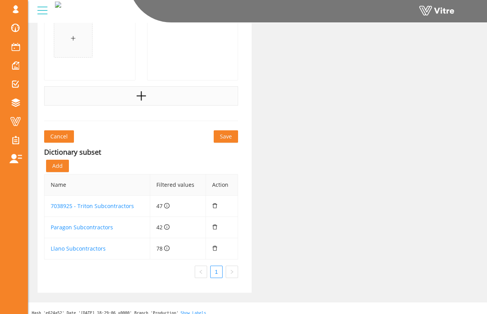
click at [146, 94] on icon "plus" at bounding box center [141, 96] width 12 height 12
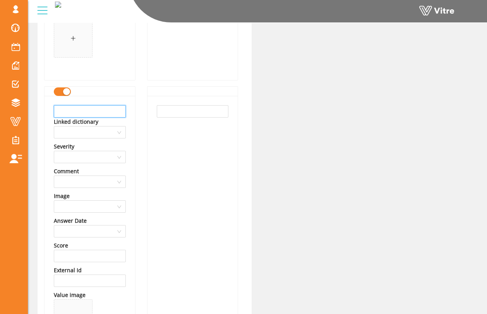
click at [107, 106] on input "text" at bounding box center [90, 111] width 72 height 12
type input "S"
click at [104, 109] on input "text" at bounding box center [90, 111] width 72 height 12
type input "Sturgeon Electric"
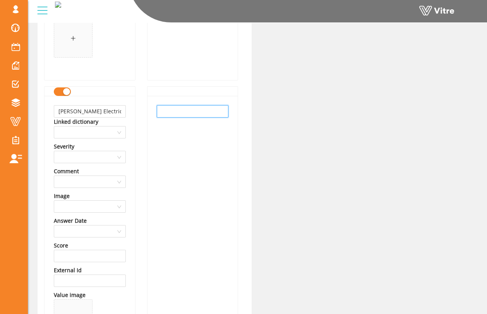
drag, startPoint x: 157, startPoint y: 114, endPoint x: 171, endPoint y: 114, distance: 13.9
click at [171, 114] on input "text" at bounding box center [193, 111] width 72 height 12
paste input "Sturgeon Electric"
type input "Sturgeon Electric"
click at [152, 136] on div "Sturgeon Electric" at bounding box center [192, 228] width 90 height 265
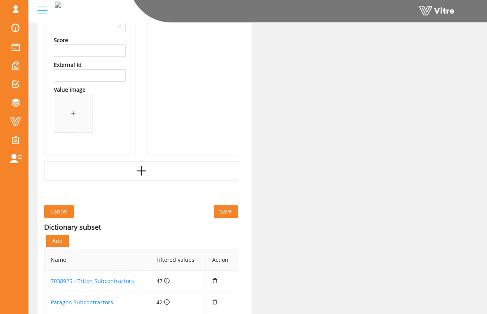
scroll to position [50501, 0]
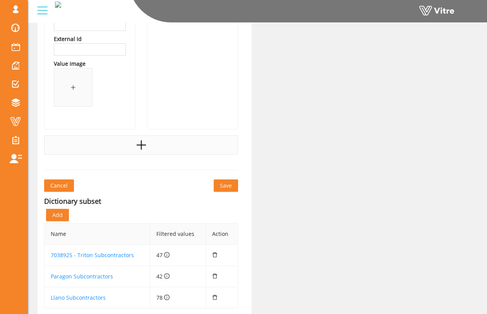
click at [150, 149] on div at bounding box center [141, 144] width 194 height 19
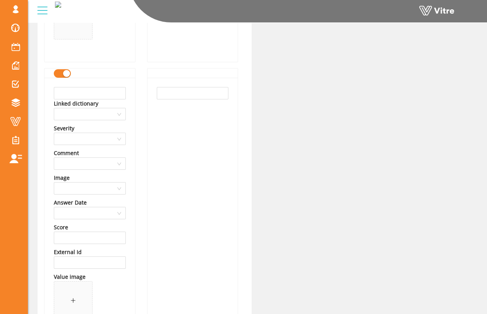
scroll to position [50594, 0]
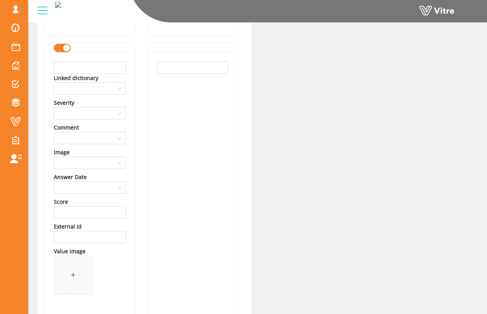
click at [112, 59] on div "Linked dictionary Severity Comment Image Answer Date Score External Id Value im…" at bounding box center [89, 184] width 90 height 265
click at [111, 63] on input "text" at bounding box center [90, 67] width 72 height 12
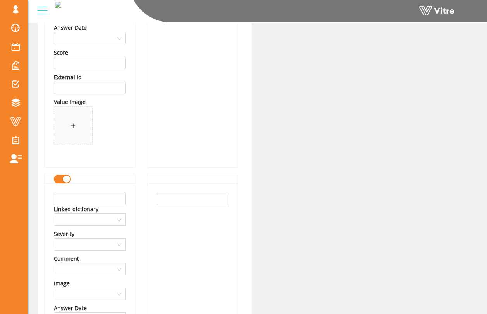
scroll to position [50468, 0]
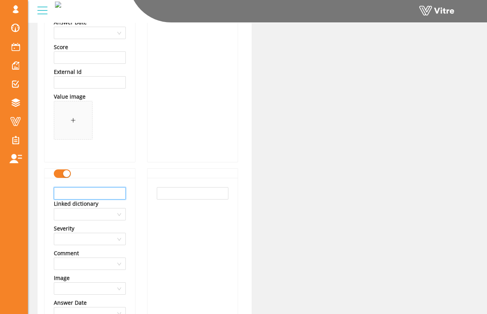
click at [98, 196] on input "text" at bounding box center [90, 193] width 72 height 12
type input "SW Steel"
click at [167, 195] on input "text" at bounding box center [193, 193] width 72 height 12
paste input "SW Steel"
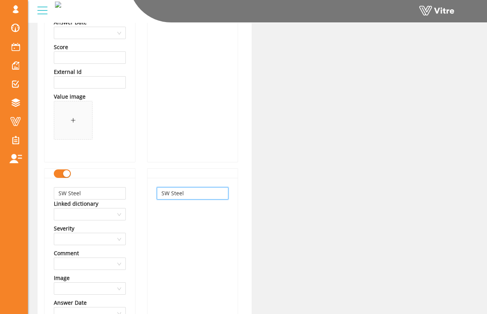
type input "SW Steel"
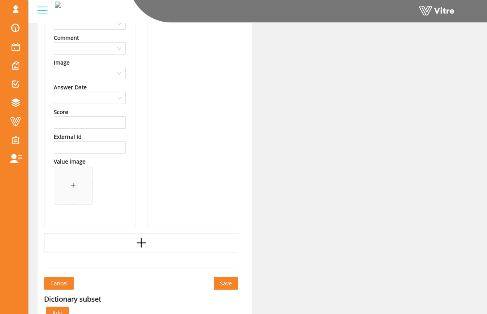
scroll to position [50710, 0]
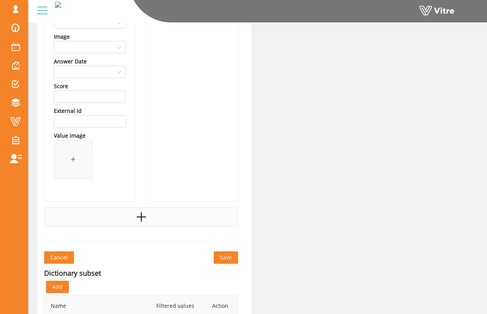
click at [142, 222] on icon "plus" at bounding box center [141, 217] width 12 height 12
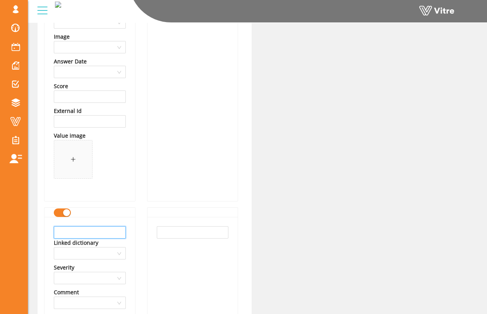
click at [114, 227] on input "text" at bounding box center [90, 232] width 72 height 12
type input "WD Manor"
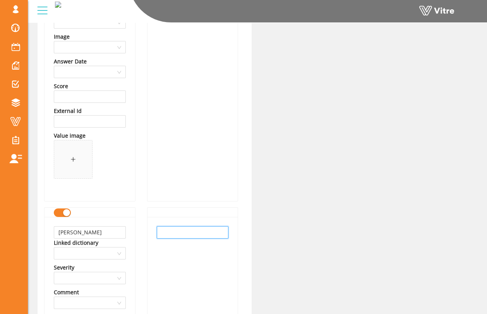
click at [178, 230] on input "text" at bounding box center [193, 232] width 72 height 12
paste input "WD Manor"
type input "WD Manor"
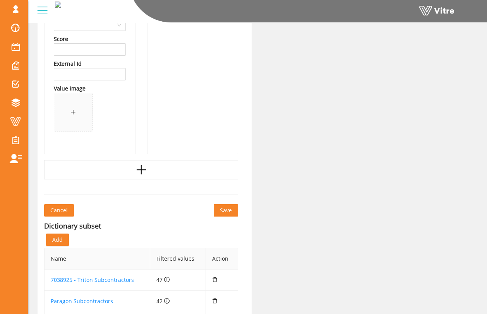
scroll to position [51040, 0]
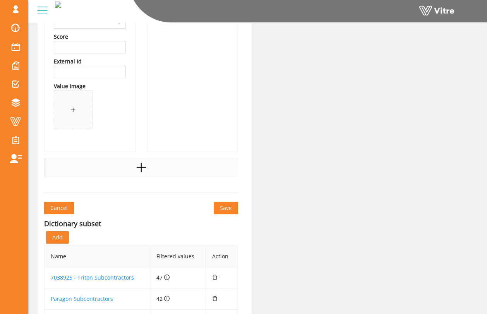
click at [154, 173] on div at bounding box center [141, 167] width 194 height 19
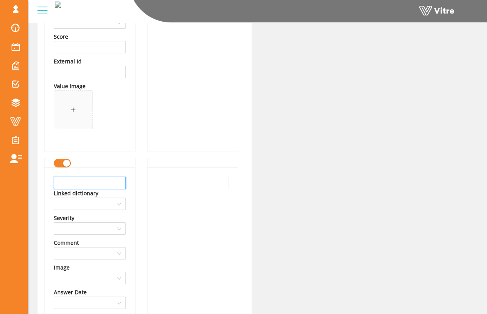
click at [113, 183] on input "text" at bounding box center [90, 183] width 72 height 12
type input "WW Clyde"
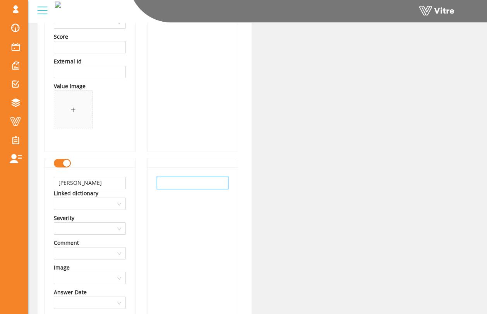
click at [168, 182] on input "text" at bounding box center [193, 183] width 72 height 12
paste input "WW Clyde"
type input "WW Clyde"
click at [155, 216] on div "WW Clyde" at bounding box center [192, 299] width 90 height 265
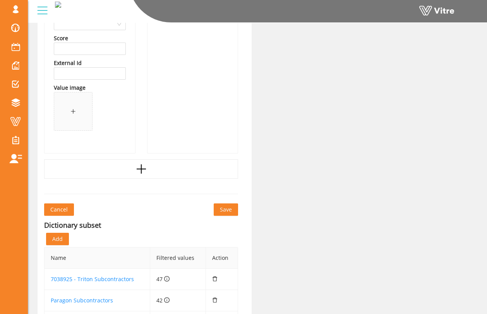
scroll to position [51336, 0]
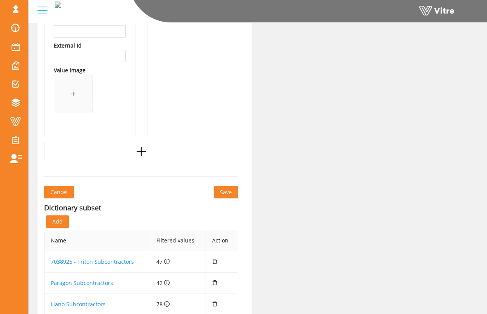
click at [229, 193] on span "Save" at bounding box center [226, 192] width 12 height 9
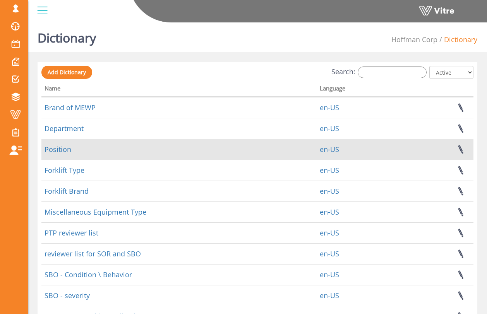
scroll to position [4, 0]
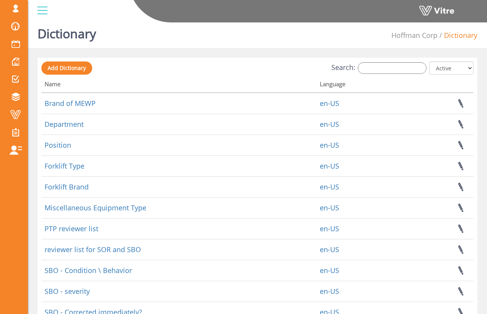
click at [381, 61] on div "Search: All Active Not Active" at bounding box center [257, 68] width 432 height 14
click at [381, 64] on input "Search:" at bounding box center [391, 68] width 69 height 12
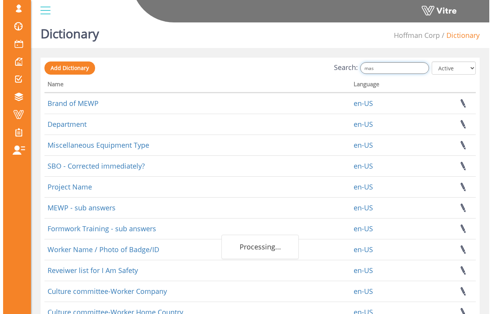
scroll to position [0, 0]
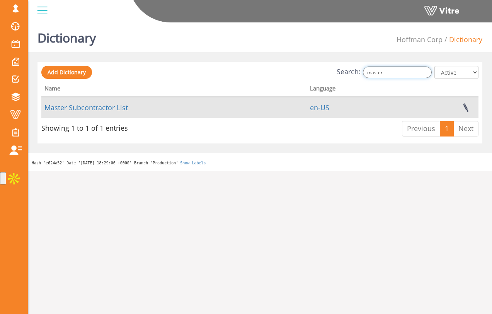
type input "master"
click at [114, 112] on td "Master Subcontractor List" at bounding box center [174, 107] width 266 height 21
click at [116, 109] on link "Master Subcontractor List" at bounding box center [86, 107] width 84 height 9
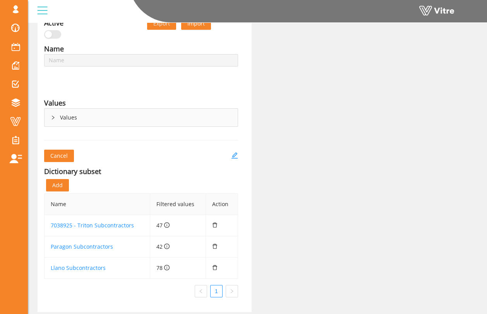
type input "Master Subcontractor List"
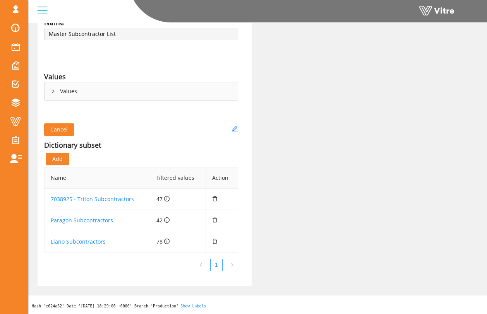
click at [61, 157] on span "Add" at bounding box center [57, 159] width 10 height 9
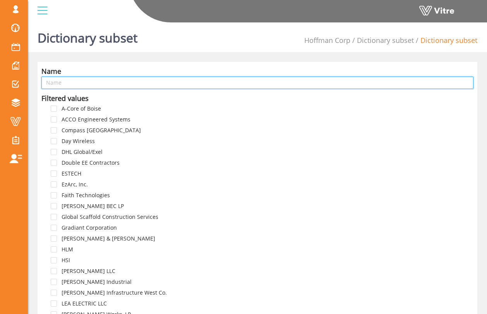
click at [109, 85] on input "text" at bounding box center [257, 83] width 432 height 12
type input "L"
type input "Project Alpha - LG - Subcontractors"
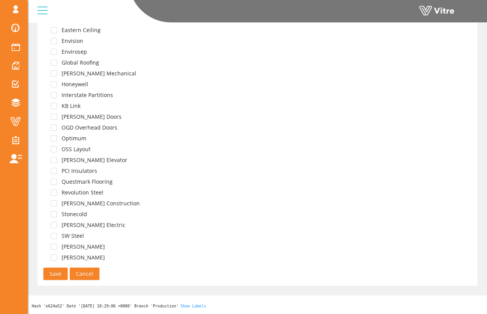
scroll to position [1803, 0]
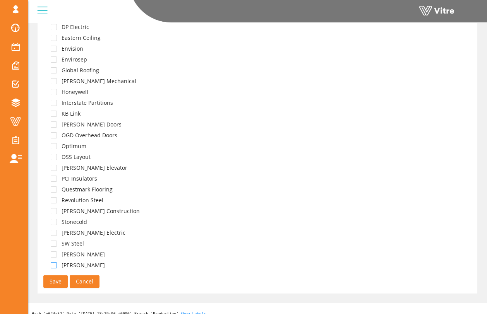
click at [56, 263] on span at bounding box center [54, 265] width 6 height 6
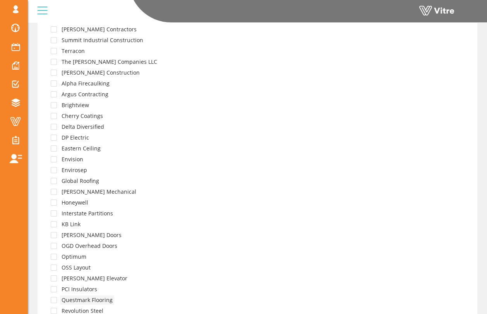
scroll to position [1687, 0]
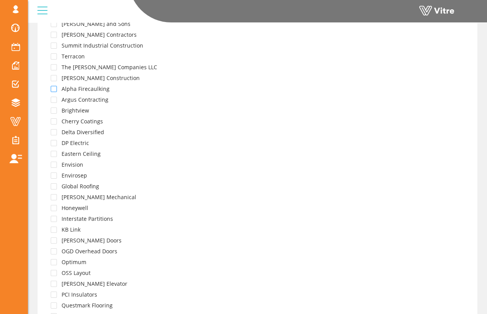
click at [54, 87] on span at bounding box center [54, 89] width 6 height 6
click at [53, 98] on span at bounding box center [54, 100] width 6 height 6
click at [56, 111] on span at bounding box center [54, 111] width 6 height 6
click at [56, 120] on span at bounding box center [54, 121] width 6 height 6
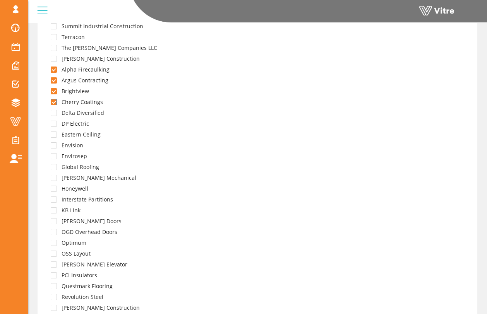
scroll to position [1709, 0]
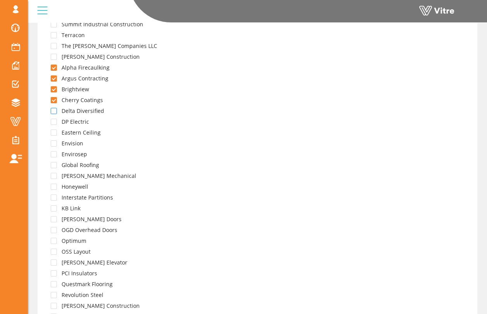
click at [55, 109] on span at bounding box center [54, 111] width 6 height 6
click at [55, 123] on span at bounding box center [54, 122] width 6 height 6
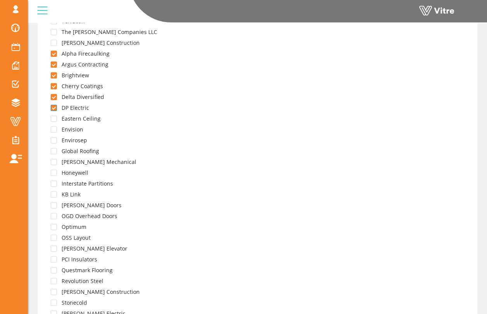
scroll to position [1725, 0]
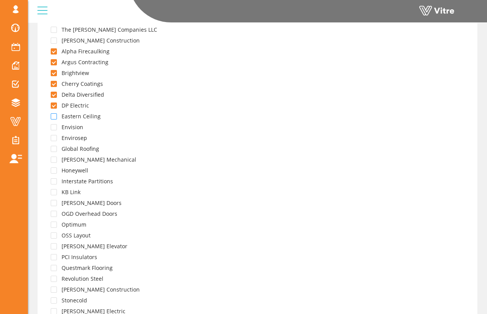
click at [54, 113] on span at bounding box center [54, 116] width 6 height 6
click at [54, 126] on span at bounding box center [54, 127] width 6 height 6
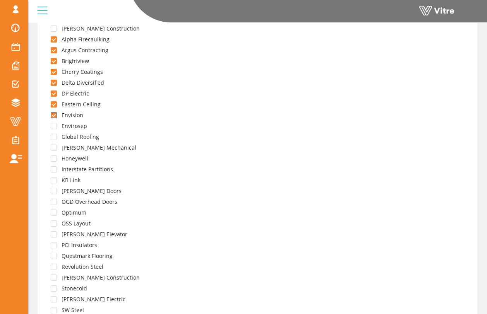
scroll to position [1743, 0]
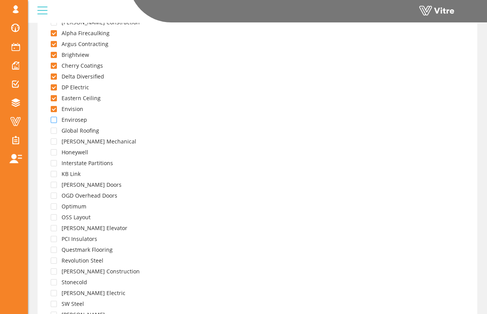
click at [54, 121] on span at bounding box center [54, 120] width 6 height 6
click at [54, 130] on span at bounding box center [54, 131] width 6 height 6
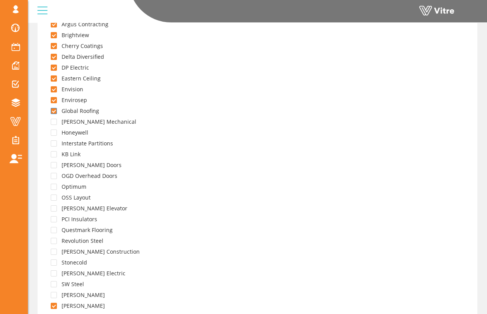
scroll to position [1767, 0]
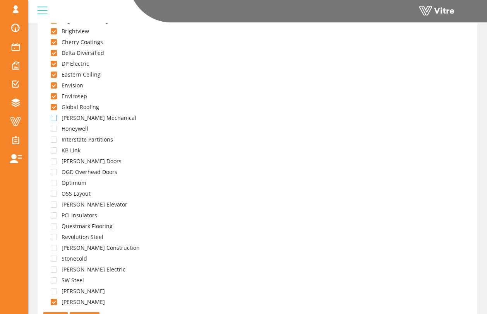
click at [55, 118] on span at bounding box center [54, 118] width 6 height 6
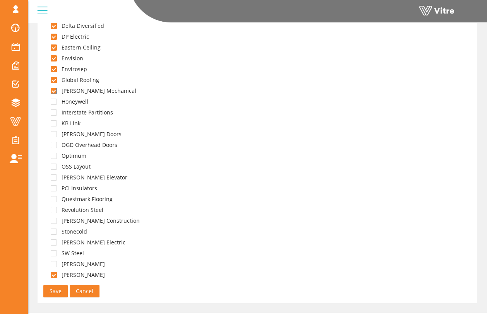
scroll to position [1795, 0]
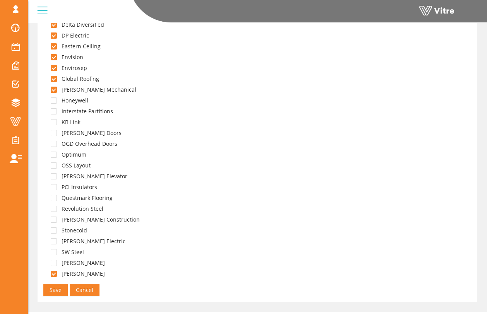
click at [53, 103] on div "Honeywell" at bounding box center [65, 101] width 48 height 11
click at [53, 101] on span at bounding box center [54, 100] width 6 height 6
click at [53, 108] on span at bounding box center [54, 111] width 6 height 6
click at [54, 119] on span at bounding box center [54, 122] width 6 height 6
click at [54, 130] on span at bounding box center [54, 133] width 6 height 6
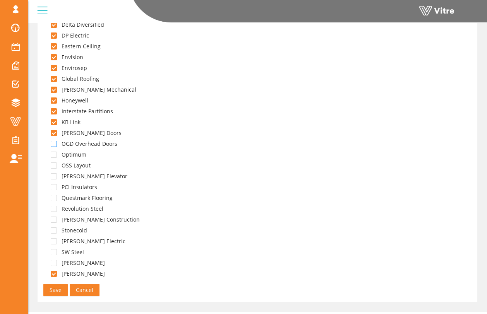
click at [56, 143] on span at bounding box center [54, 144] width 6 height 6
click at [54, 153] on span at bounding box center [54, 155] width 6 height 6
click at [55, 162] on span at bounding box center [54, 165] width 6 height 6
click at [55, 177] on span at bounding box center [54, 176] width 6 height 6
click at [55, 187] on span at bounding box center [54, 187] width 6 height 6
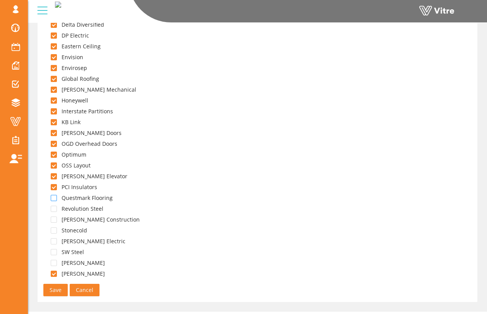
click at [55, 196] on span at bounding box center [54, 198] width 6 height 6
click at [54, 207] on span at bounding box center [54, 209] width 6 height 6
click at [55, 217] on span at bounding box center [54, 220] width 6 height 6
click at [55, 229] on span at bounding box center [54, 230] width 6 height 6
click at [55, 239] on span at bounding box center [54, 241] width 6 height 6
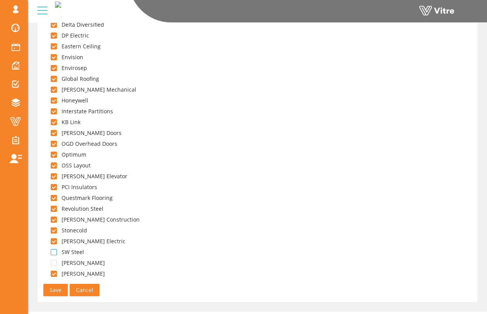
click at [56, 253] on span at bounding box center [54, 252] width 6 height 6
click at [55, 261] on span at bounding box center [54, 263] width 6 height 6
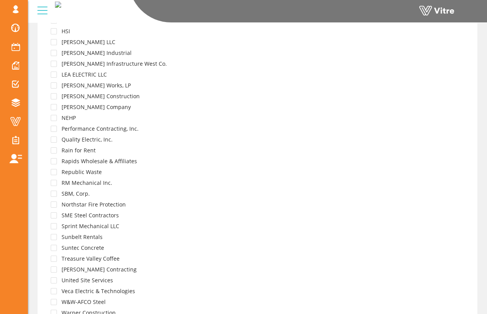
scroll to position [229, 0]
click at [53, 84] on span at bounding box center [54, 85] width 6 height 6
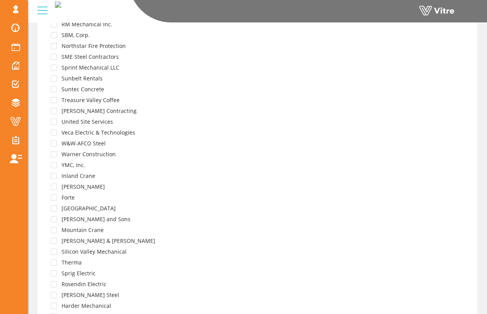
scroll to position [391, 0]
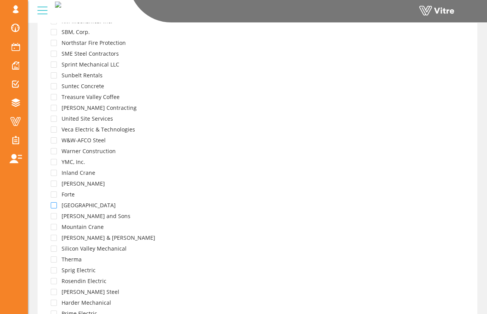
click at [55, 205] on span at bounding box center [54, 205] width 6 height 6
click at [55, 215] on span at bounding box center [54, 216] width 6 height 6
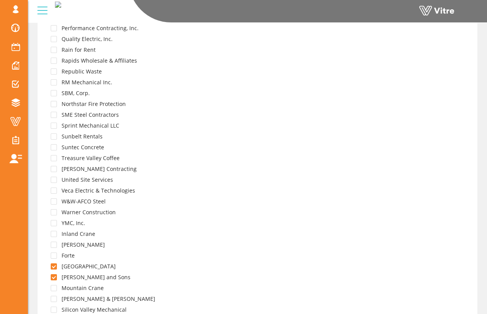
scroll to position [329, 0]
click at [55, 115] on span at bounding box center [54, 116] width 6 height 6
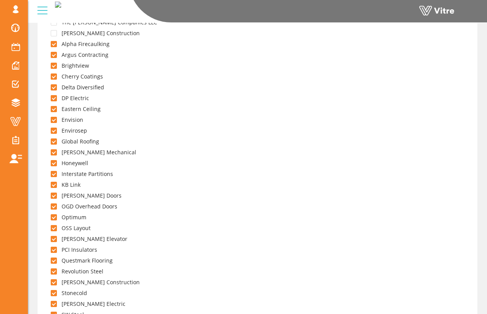
scroll to position [1811, 0]
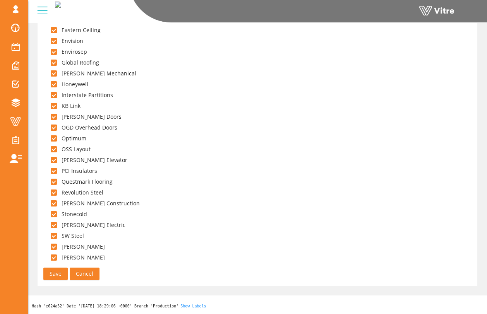
click at [55, 276] on span "Save" at bounding box center [56, 274] width 12 height 9
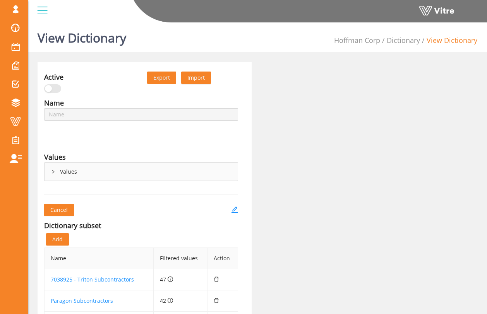
type input "Master Subcontractor List"
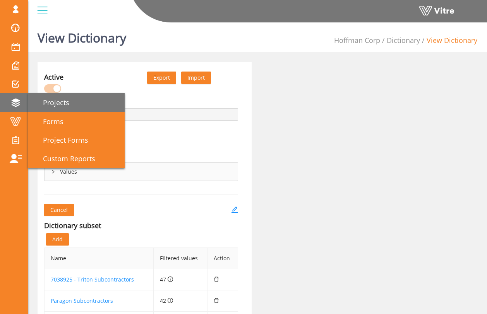
click at [46, 107] on span "Projects" at bounding box center [52, 102] width 36 height 9
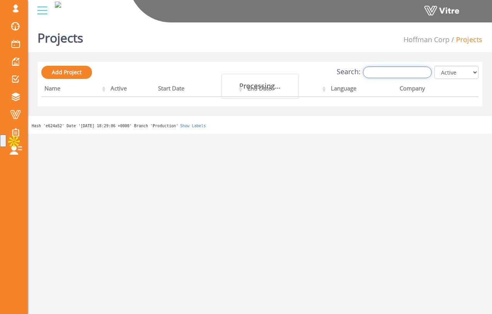
click at [379, 77] on input "Search:" at bounding box center [397, 73] width 69 height 12
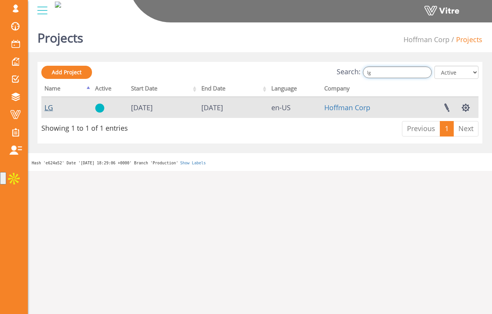
type input "lg"
click at [48, 109] on link "LG" at bounding box center [48, 107] width 9 height 9
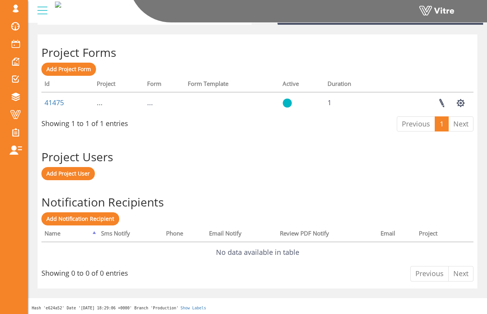
scroll to position [300, 0]
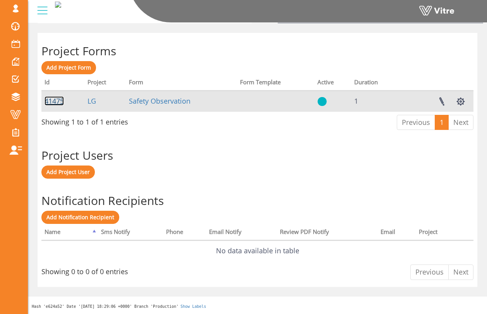
click at [60, 104] on link "41475" at bounding box center [53, 100] width 19 height 9
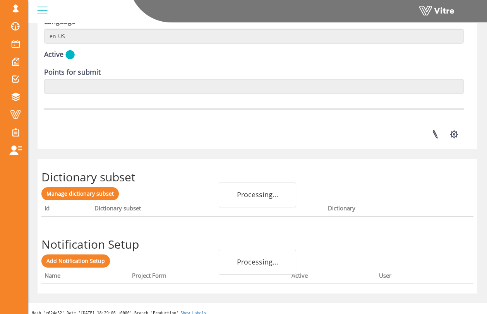
scroll to position [1050, 0]
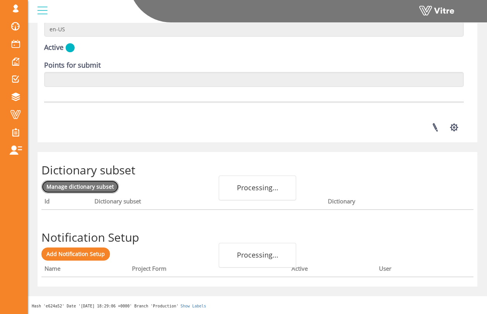
click at [108, 189] on span "Manage dictionary subset" at bounding box center [79, 186] width 67 height 7
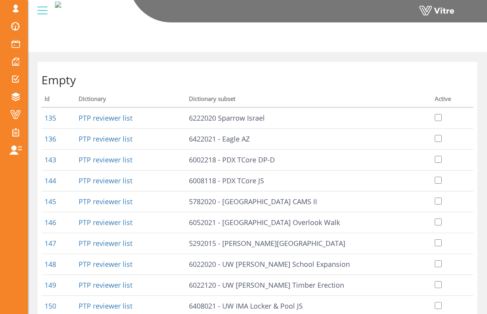
scroll to position [159, 0]
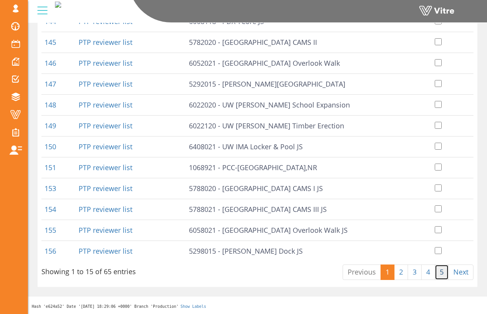
click at [440, 270] on link "5" at bounding box center [441, 272] width 14 height 15
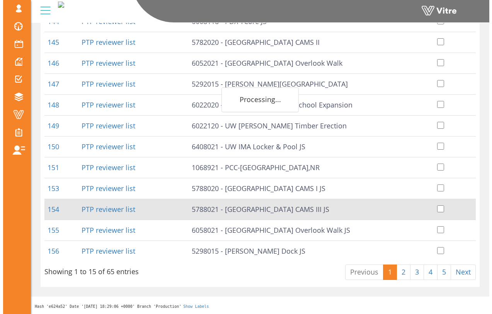
scroll to position [0, 0]
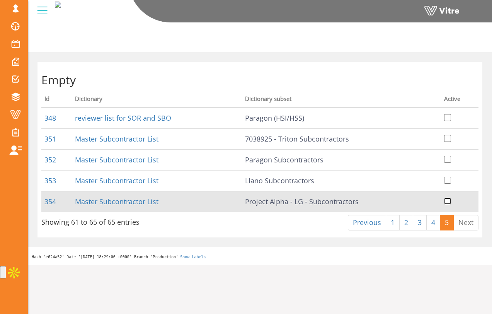
click at [448, 198] on input "checkbox" at bounding box center [447, 201] width 7 height 7
checkbox input "true"
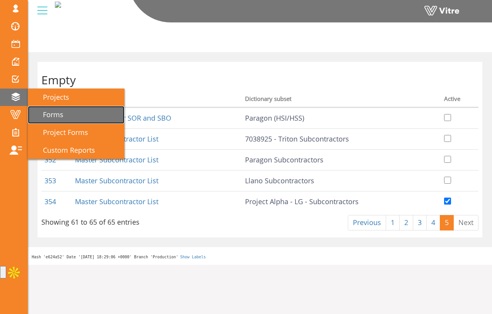
click at [47, 114] on span "Forms" at bounding box center [49, 114] width 30 height 9
